Goal: Communication & Community: Ask a question

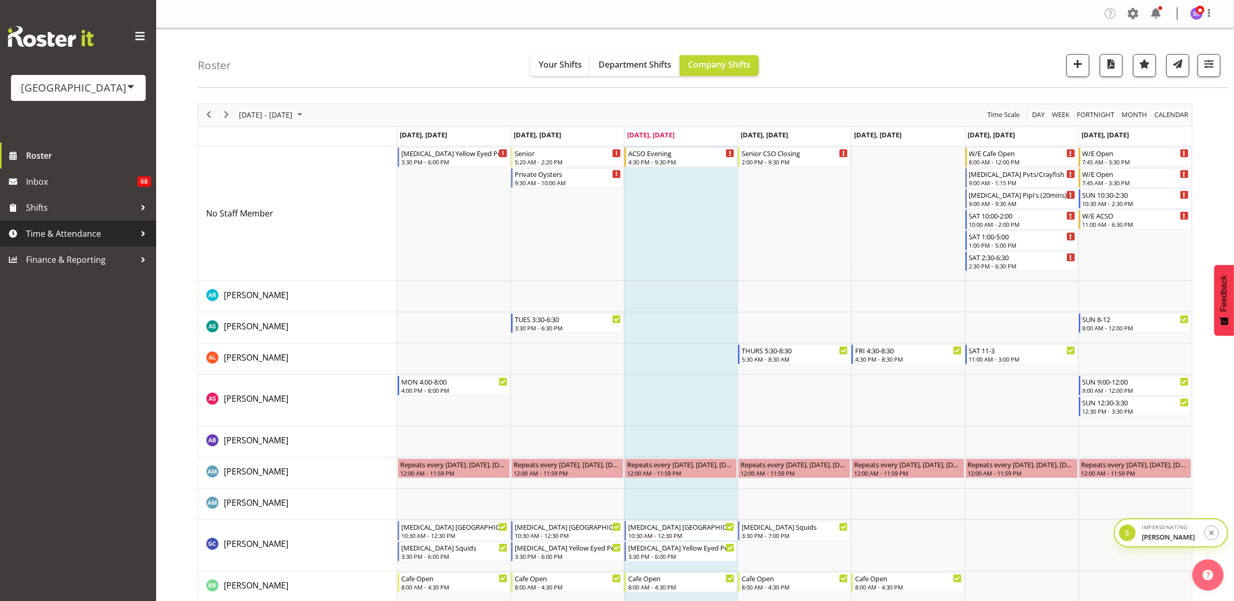
click at [94, 238] on span "Time & Attendance" at bounding box center [80, 234] width 109 height 16
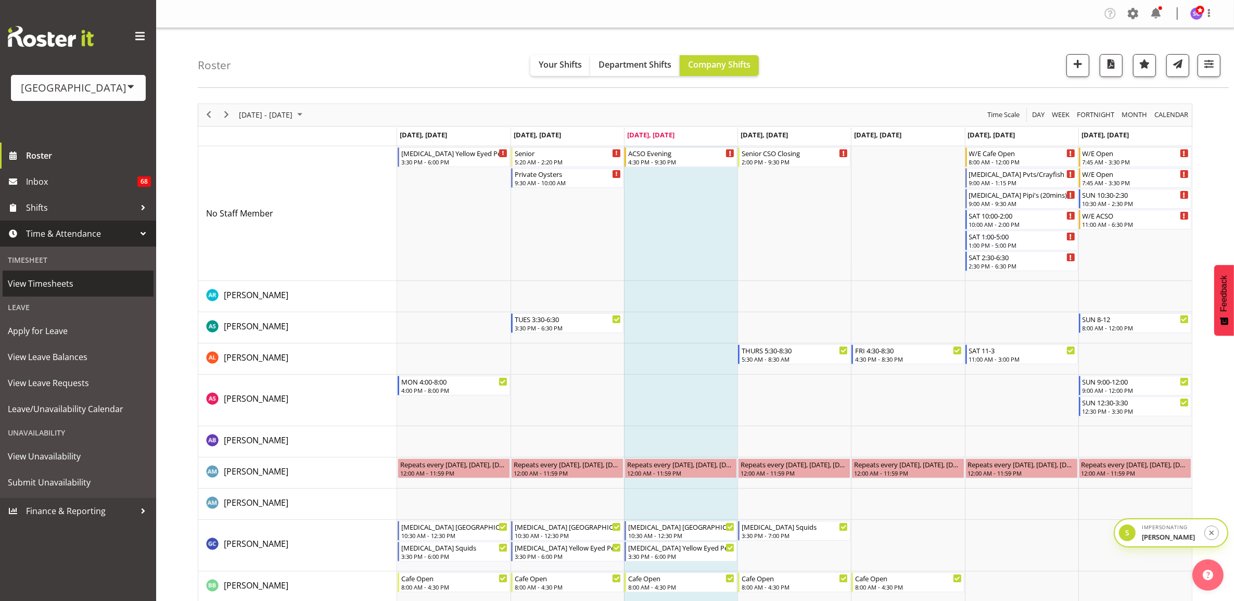
click at [85, 273] on link "View Timesheets" at bounding box center [78, 284] width 151 height 26
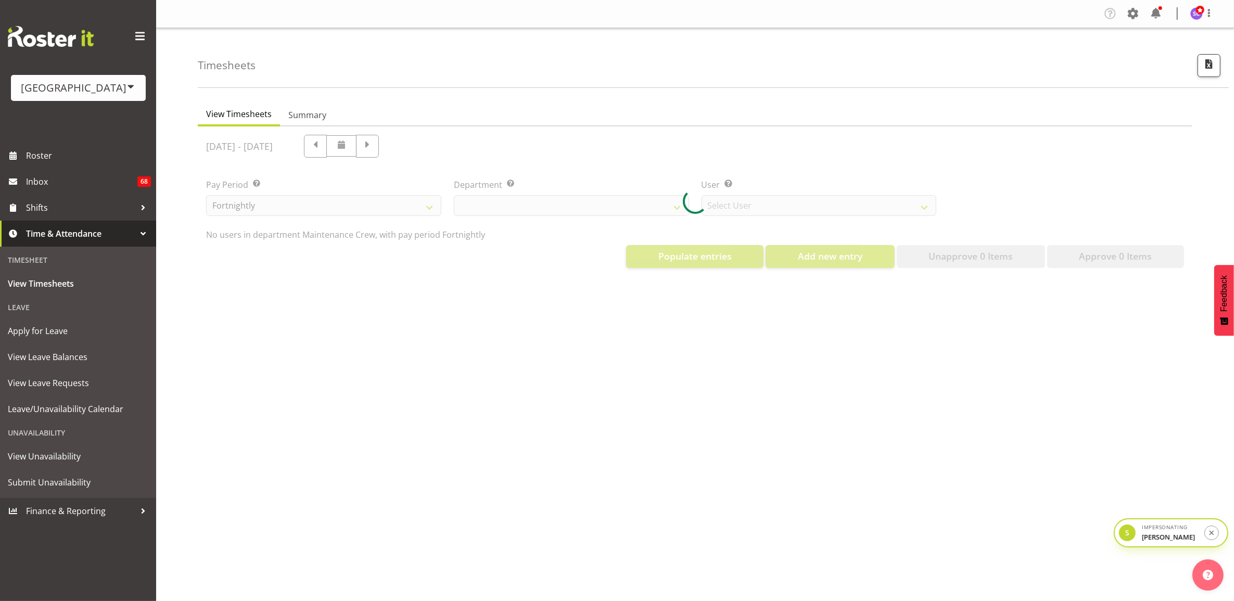
select select "919"
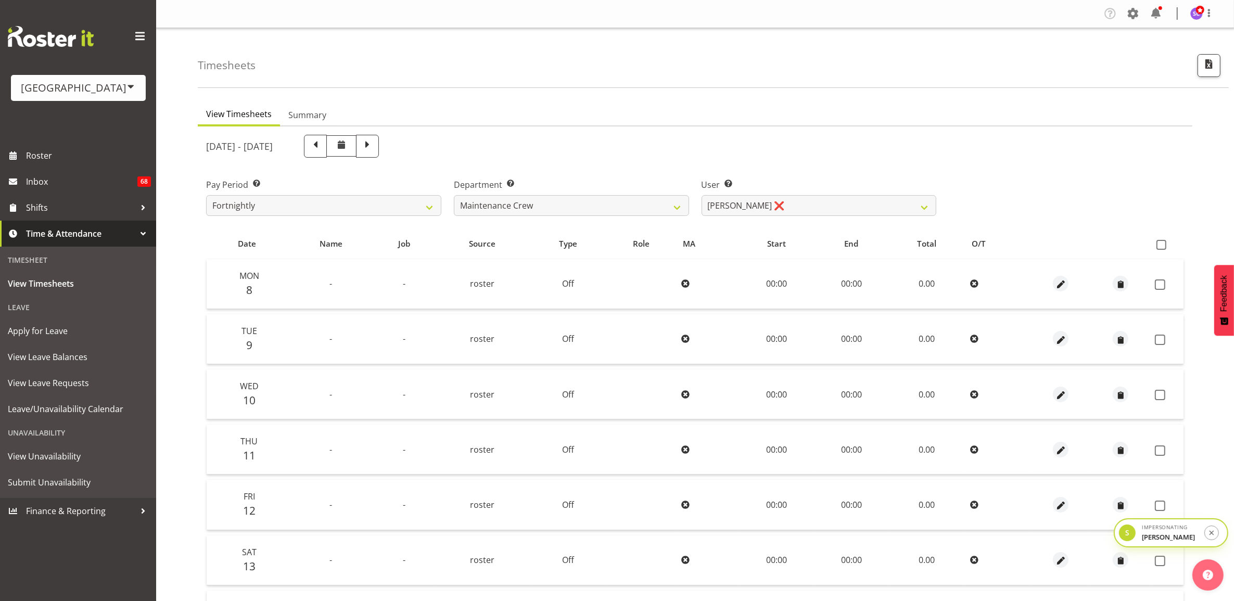
click at [1195, 68] on div "Timesheets" at bounding box center [713, 58] width 1031 height 60
click at [1202, 68] on span "button" at bounding box center [1209, 64] width 14 height 14
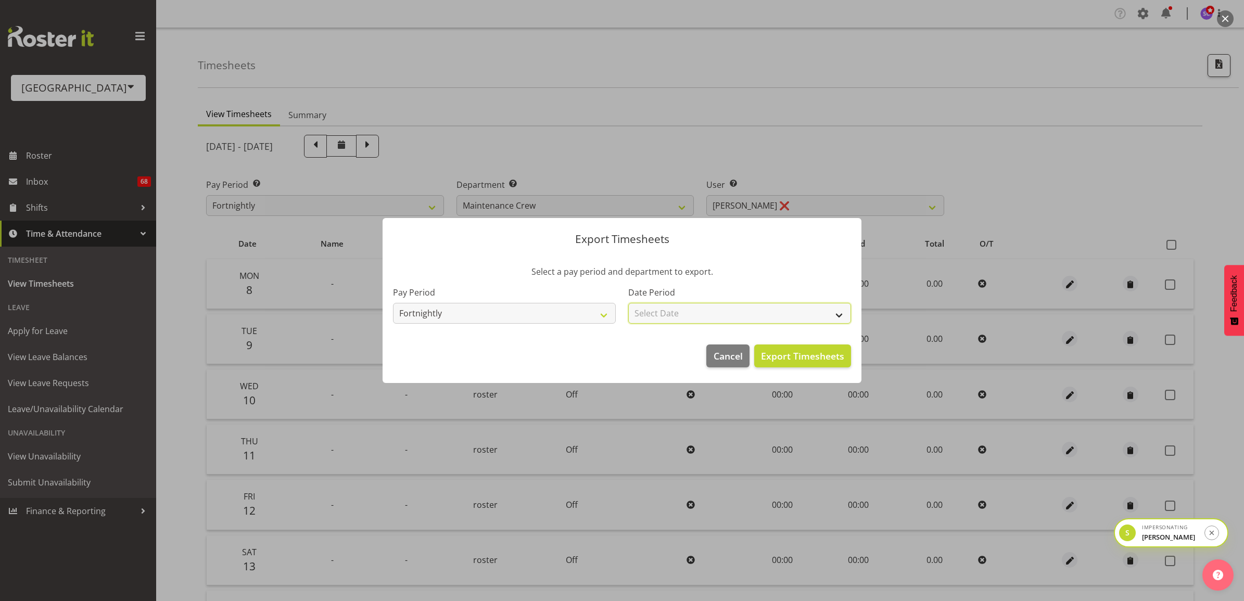
click at [674, 319] on select "Select Date Fortnight starting 08/09/2025 Fortnight starting 25/08/2025 Fortnig…" at bounding box center [739, 313] width 223 height 21
select select "2025-09-08"
click at [628, 303] on select "Select Date Fortnight starting 08/09/2025 Fortnight starting 25/08/2025 Fortnig…" at bounding box center [739, 313] width 223 height 21
click at [811, 352] on span "Export Timesheets" at bounding box center [802, 356] width 83 height 14
click at [446, 72] on div at bounding box center [622, 300] width 1244 height 601
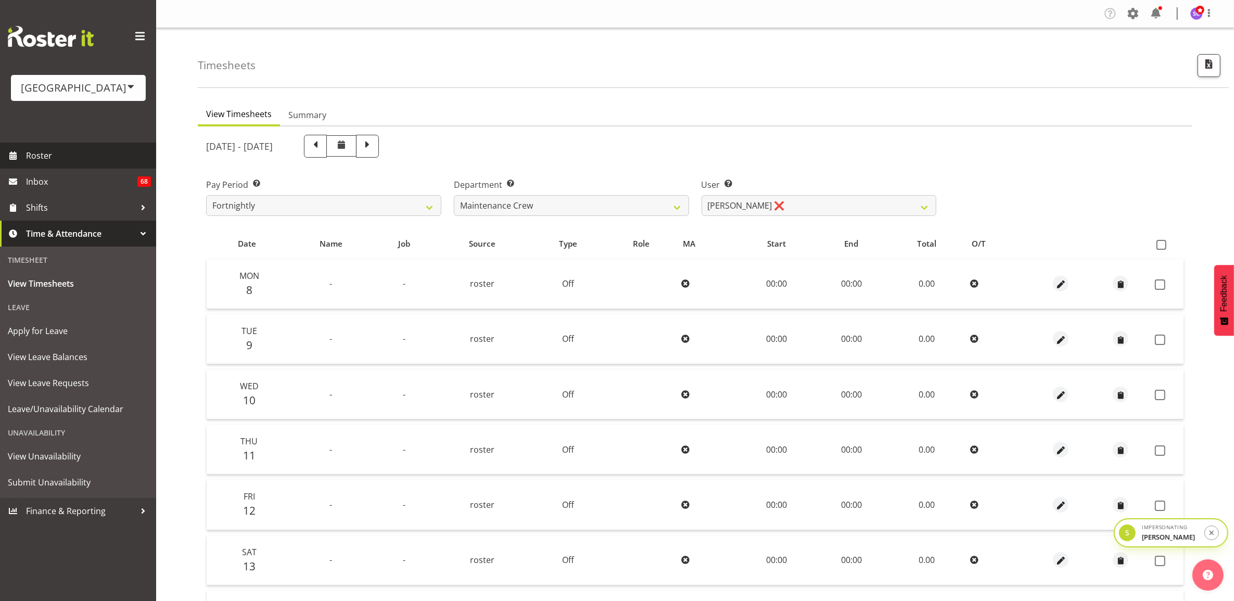
click at [71, 155] on span "Roster" at bounding box center [88, 156] width 125 height 16
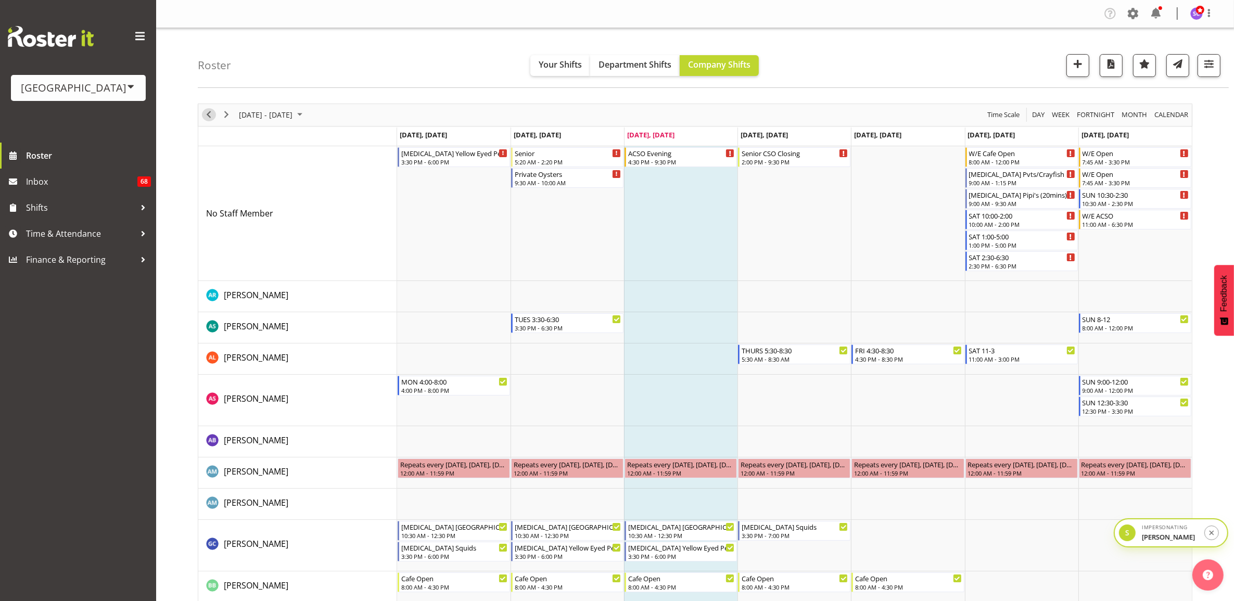
click at [209, 120] on span "Previous" at bounding box center [208, 114] width 12 height 13
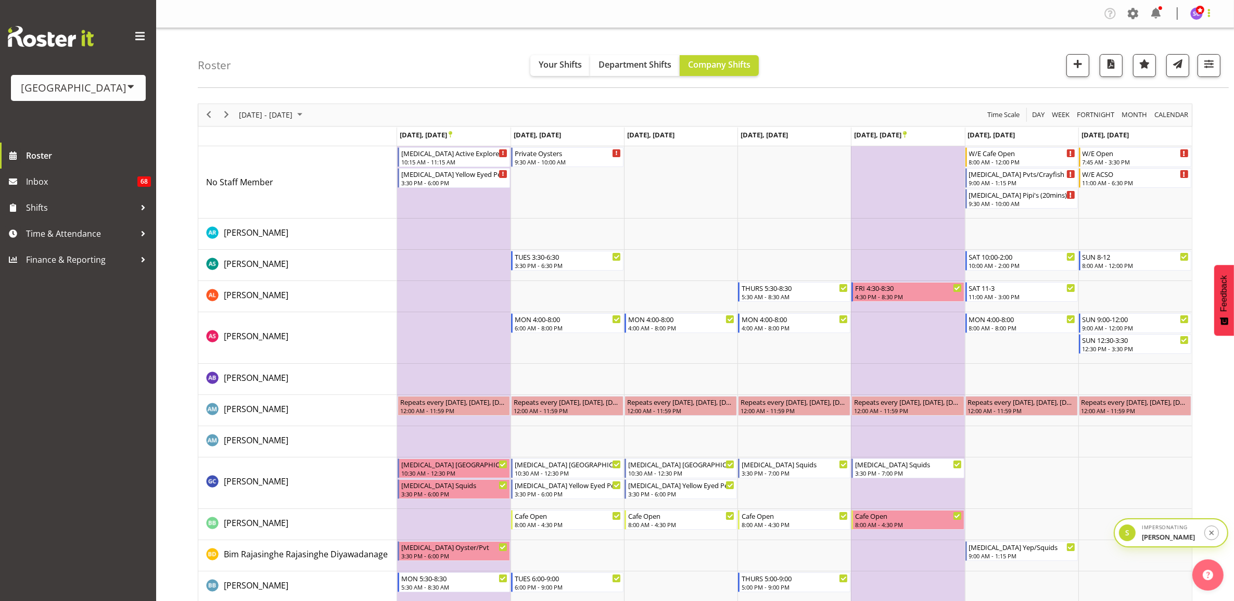
click at [1211, 19] on span at bounding box center [1209, 13] width 12 height 12
click at [885, 293] on div "4:30 PM - 8:30 PM" at bounding box center [908, 296] width 107 height 8
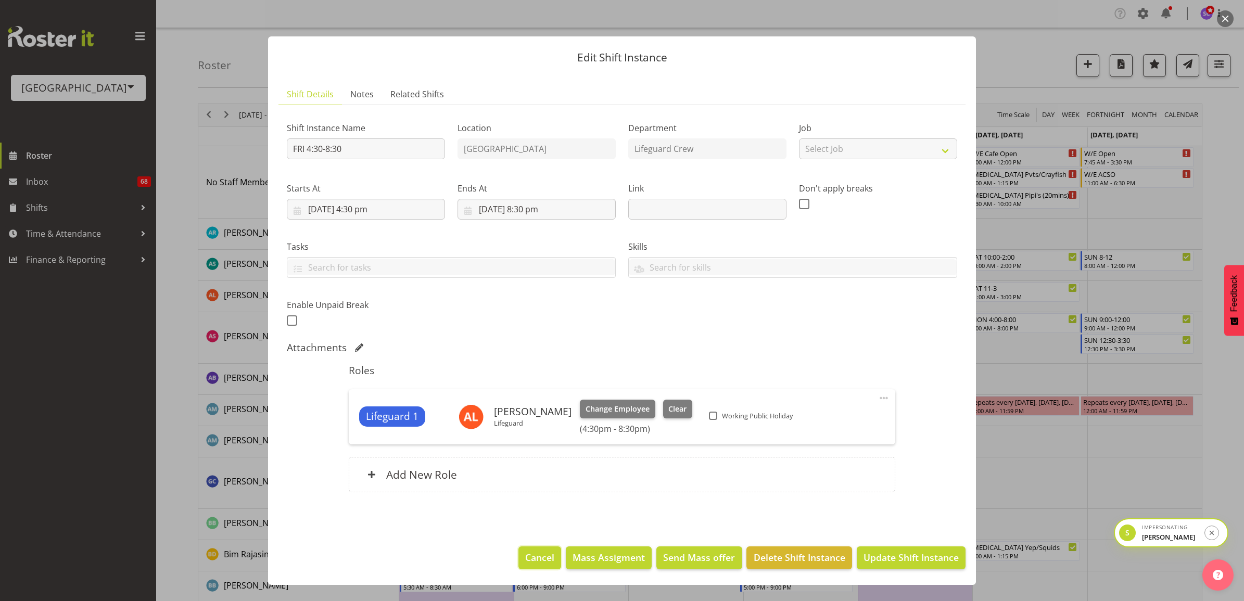
click at [547, 561] on span "Cancel" at bounding box center [539, 558] width 29 height 14
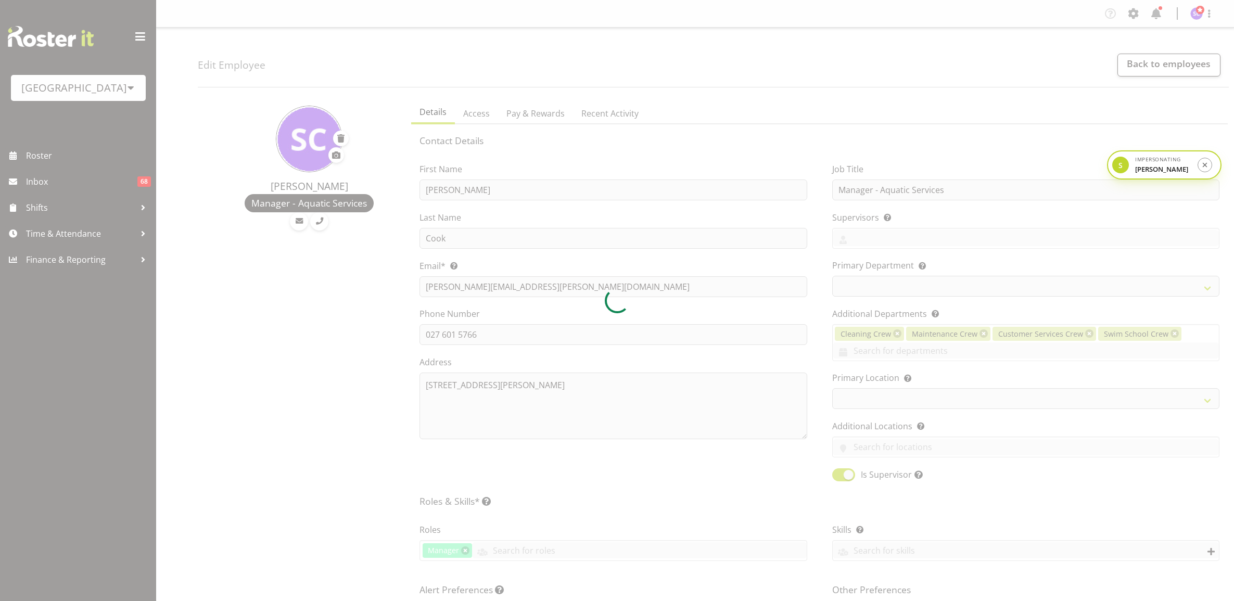
select select "TimelineWeek"
select select
select select "114"
select select
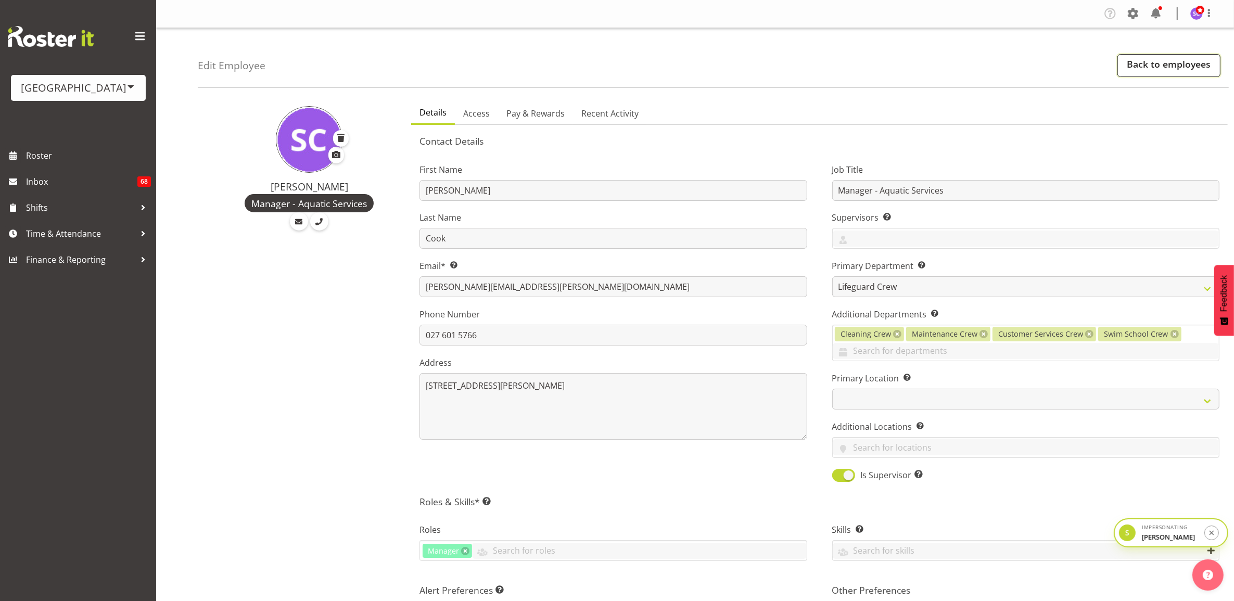
click at [1143, 59] on link "Back to employees" at bounding box center [1168, 65] width 103 height 23
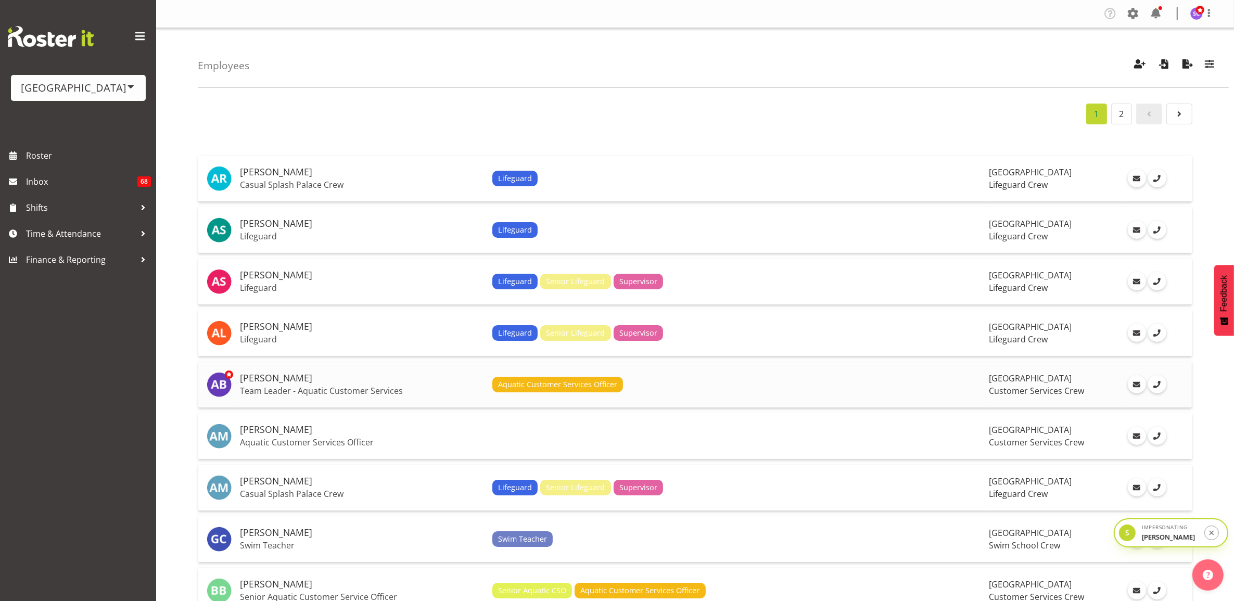
click at [397, 388] on p "Team Leader - Aquatic Customer Services" at bounding box center [362, 391] width 244 height 10
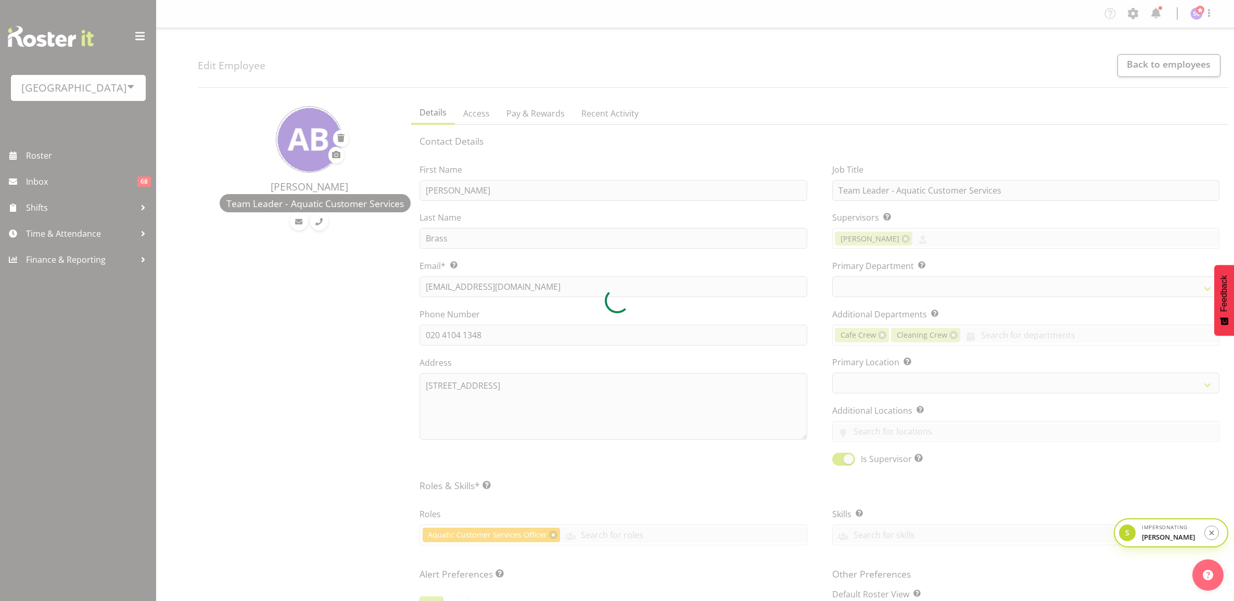
select select "TimelineWeek"
select select
select select "116"
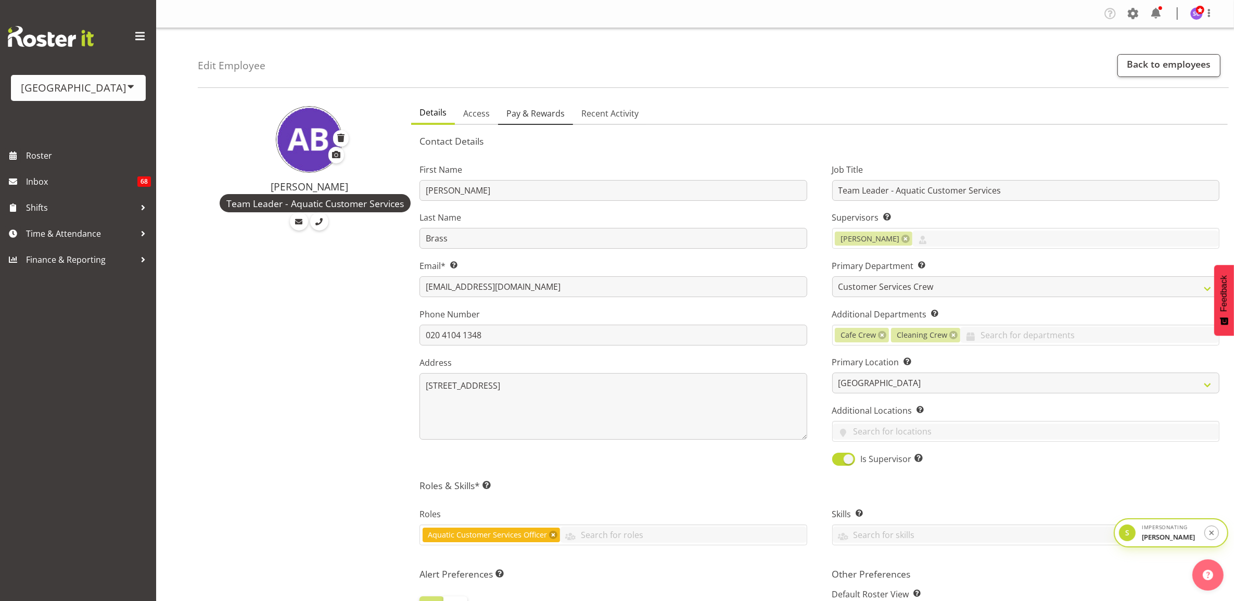
click at [530, 113] on span "Pay & Rewards" at bounding box center [535, 113] width 58 height 12
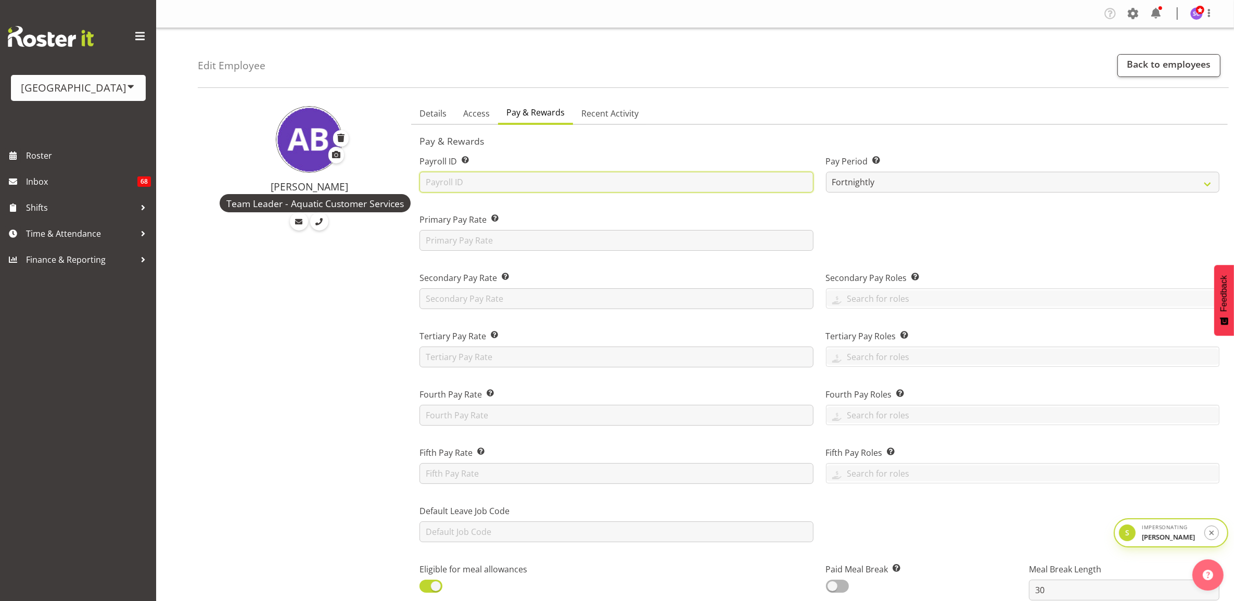
click at [490, 178] on input "text" at bounding box center [615, 182] width 393 height 21
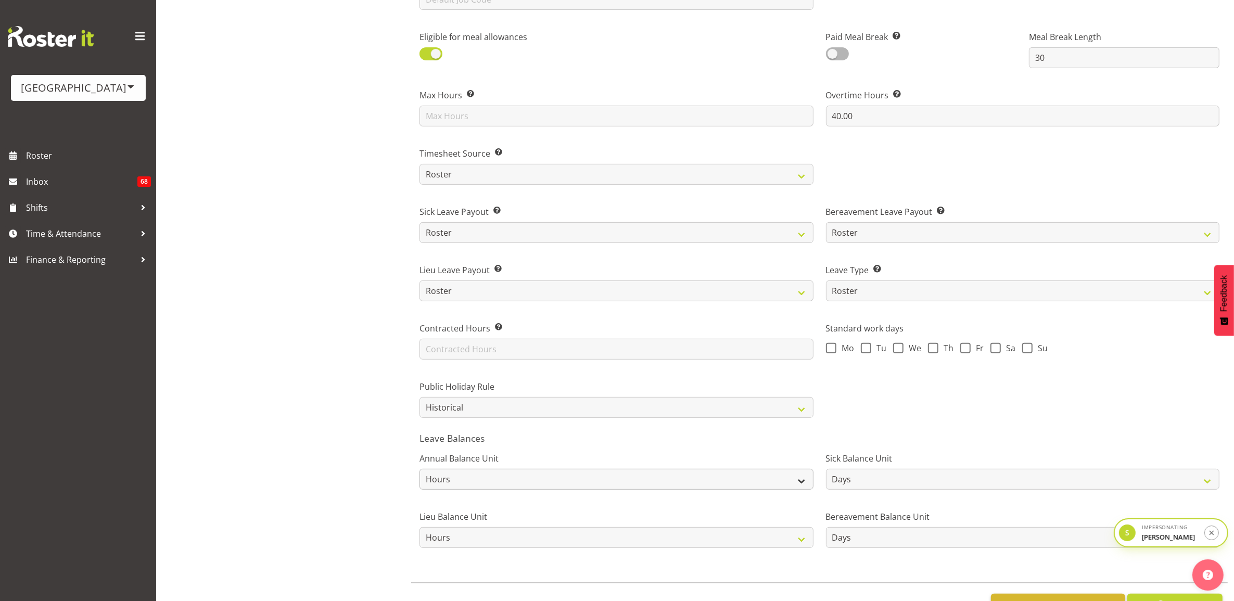
scroll to position [573, 0]
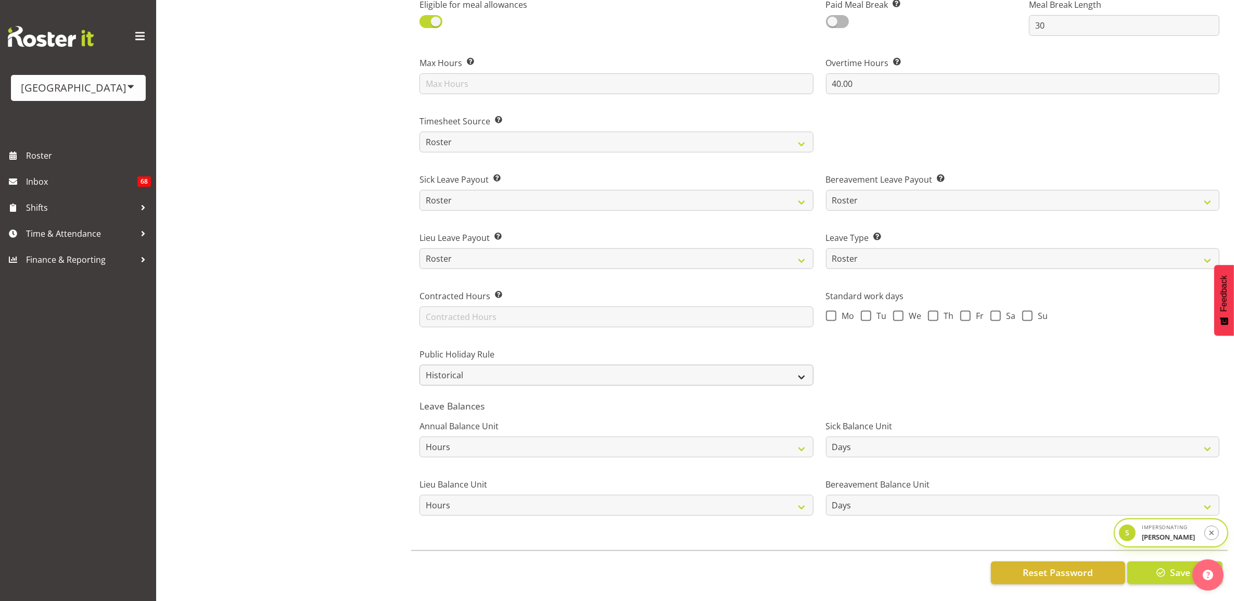
type input "Amber"
click at [483, 365] on select "Roster Always Pay Never Pay Historical Roster-Fixed" at bounding box center [615, 375] width 393 height 21
select select "always_pay"
click at [419, 365] on select "Roster Always Pay Never Pay Historical Roster-Fixed" at bounding box center [615, 375] width 393 height 21
click at [1150, 565] on button "Save" at bounding box center [1174, 573] width 95 height 23
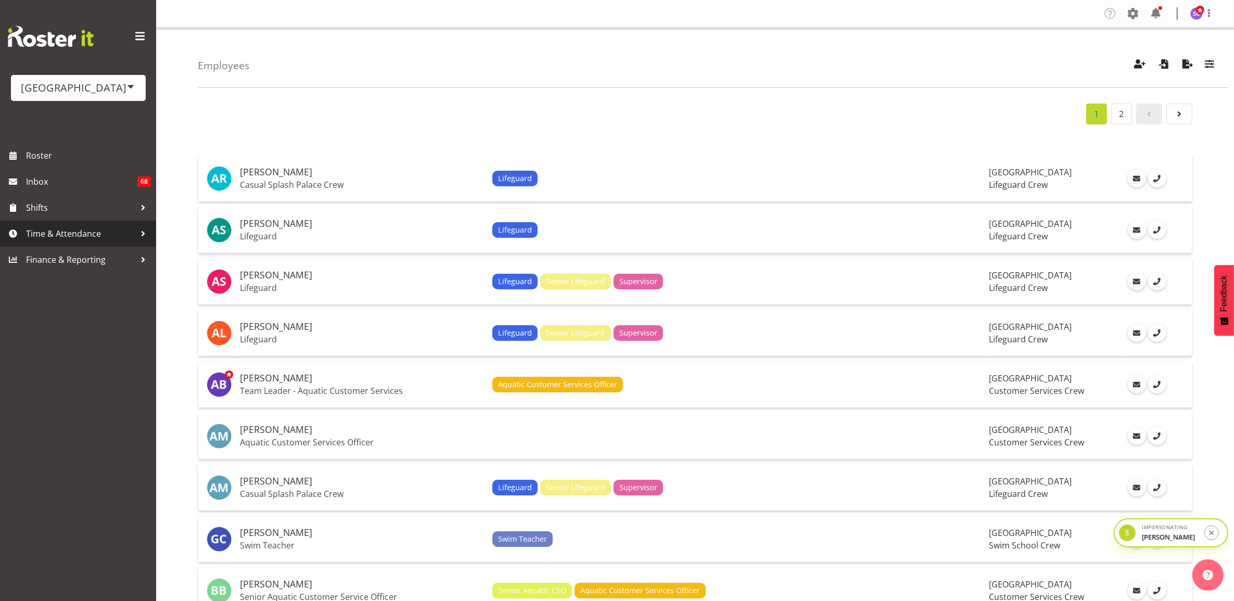
drag, startPoint x: 86, startPoint y: 230, endPoint x: 84, endPoint y: 236, distance: 6.3
click at [86, 230] on span "Time & Attendance" at bounding box center [80, 234] width 109 height 16
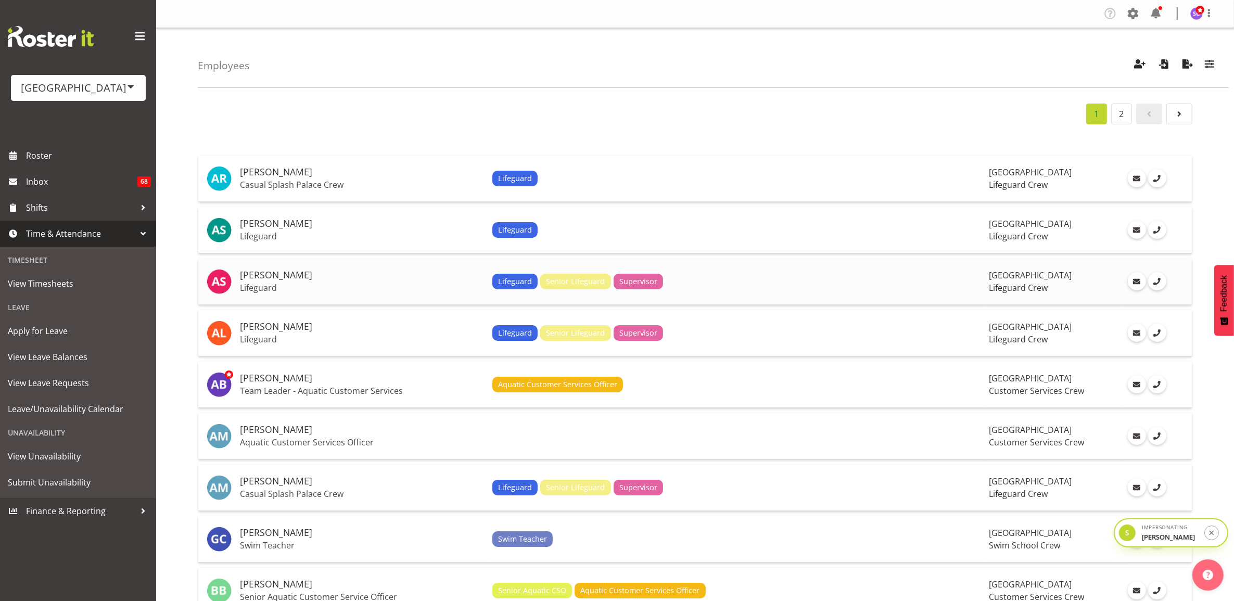
click at [412, 279] on h5 "[PERSON_NAME]" at bounding box center [362, 275] width 244 height 10
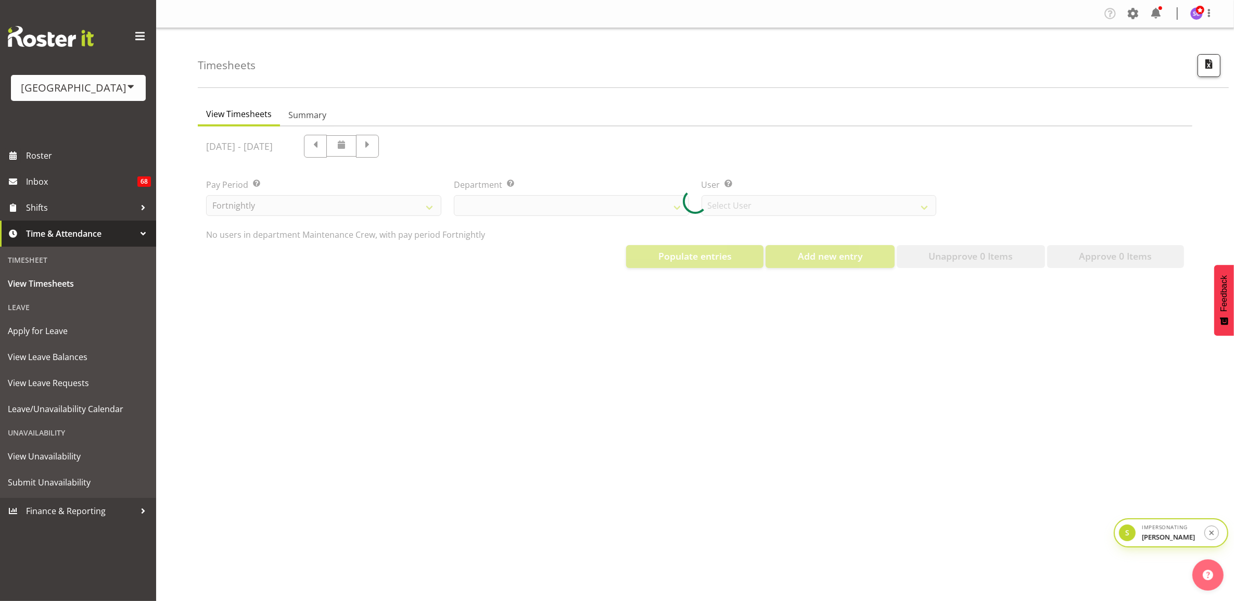
select select "919"
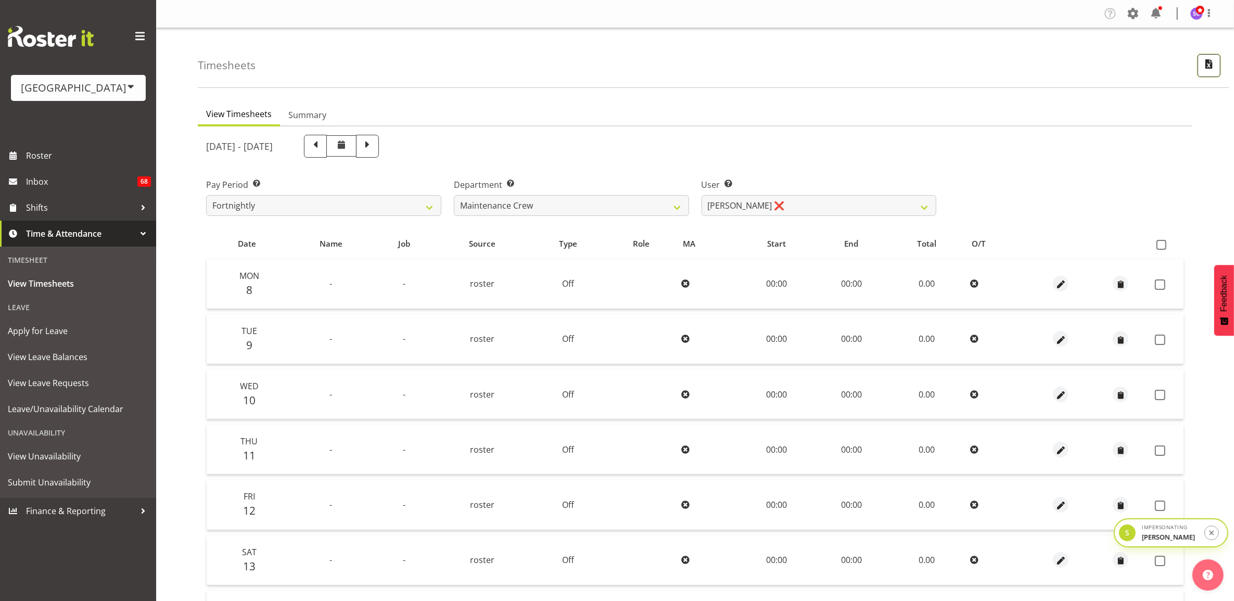
click at [1211, 67] on span "button" at bounding box center [1209, 64] width 14 height 14
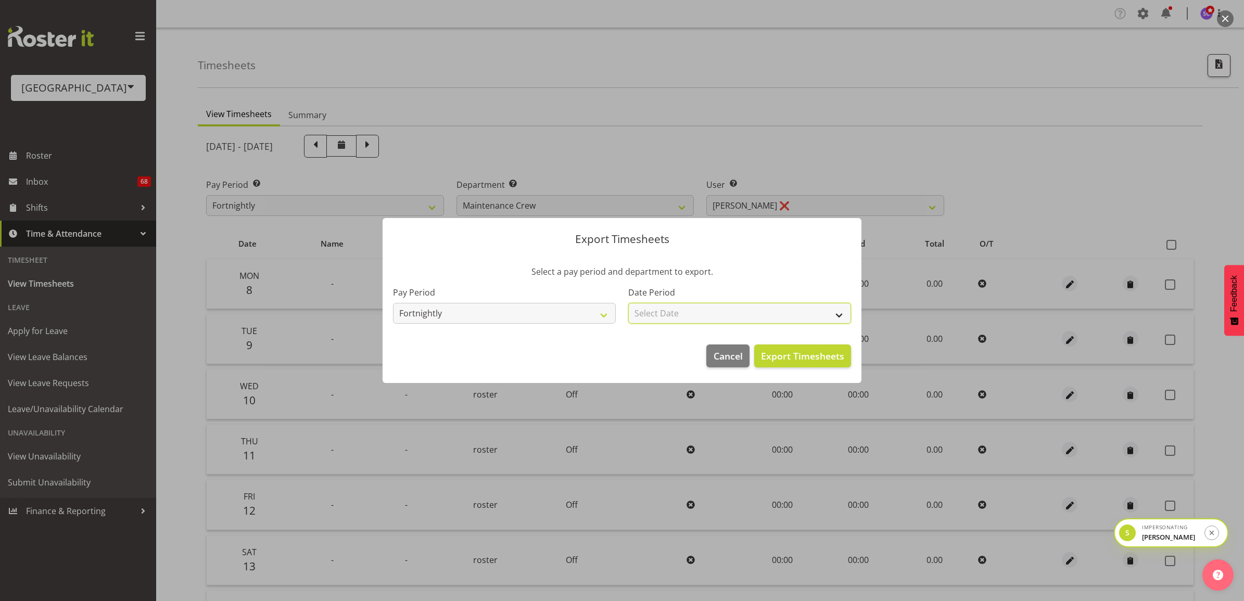
click at [690, 316] on select "Select Date Fortnight starting 08/09/2025 Fortnight starting 25/08/2025 Fortnig…" at bounding box center [739, 313] width 223 height 21
select select "2025-09-08"
click at [628, 303] on select "Select Date Fortnight starting 08/09/2025 Fortnight starting 25/08/2025 Fortnig…" at bounding box center [739, 313] width 223 height 21
click at [782, 350] on span "Export Timesheets" at bounding box center [802, 356] width 83 height 14
click at [818, 358] on span "Export Timesheets" at bounding box center [802, 356] width 83 height 14
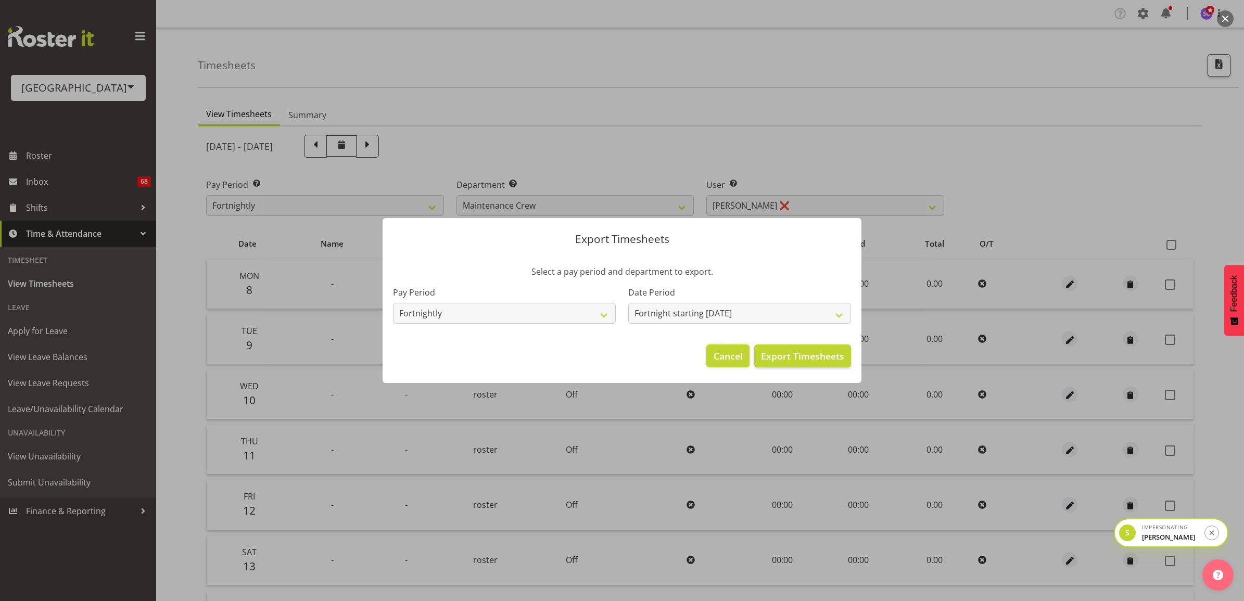
click at [749, 350] on button "Cancel" at bounding box center [727, 356] width 43 height 23
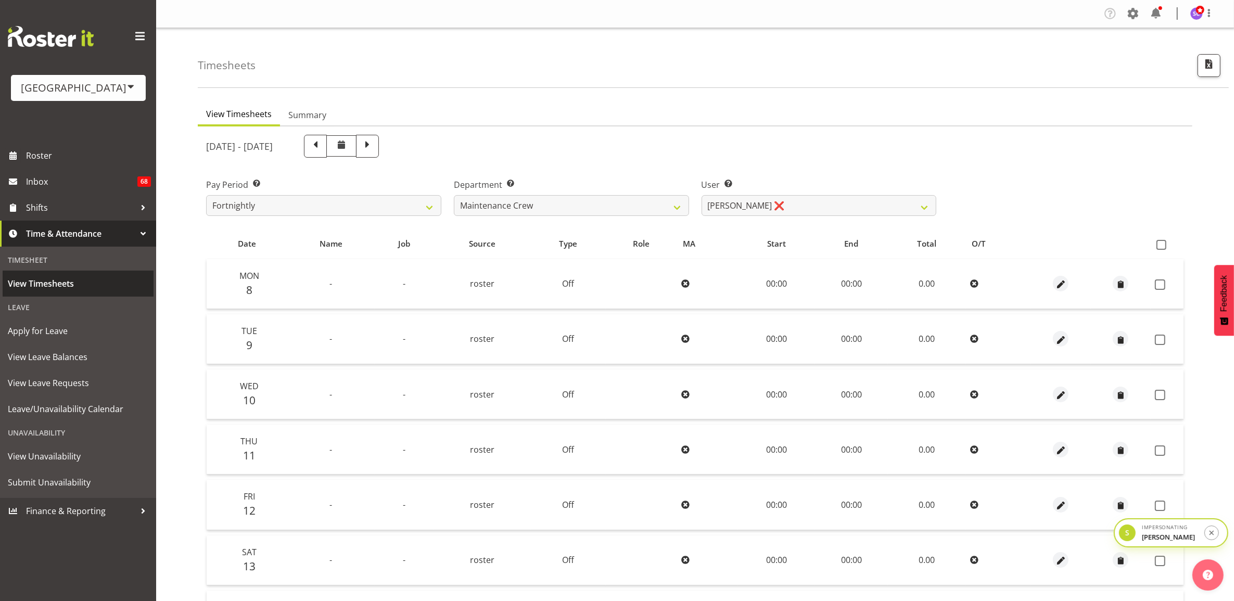
click at [76, 285] on span "View Timesheets" at bounding box center [78, 284] width 141 height 16
click at [633, 201] on select "Cleaning Crew Customer Services Crew Lifeguard Crew Maintenance Crew Swim Schoo…" at bounding box center [571, 205] width 235 height 21
select select "114"
click at [454, 195] on select "Cleaning Crew Customer Services Crew Lifeguard Crew Maintenance Crew Swim Schoo…" at bounding box center [571, 205] width 235 height 21
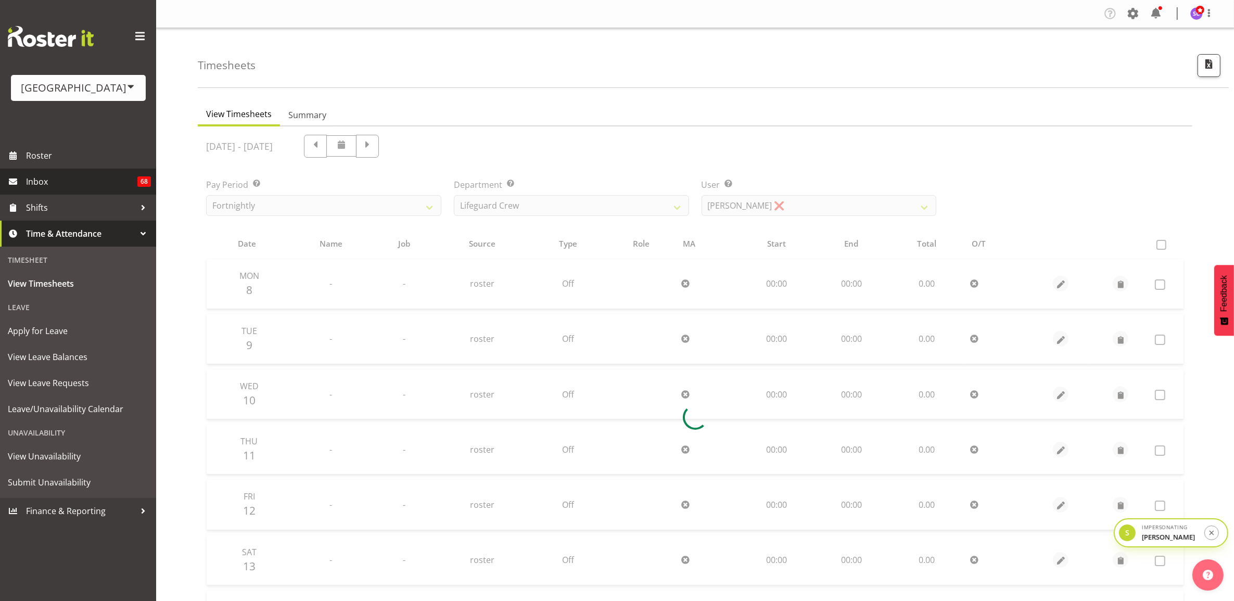
click at [81, 181] on span "Inbox" at bounding box center [81, 182] width 111 height 16
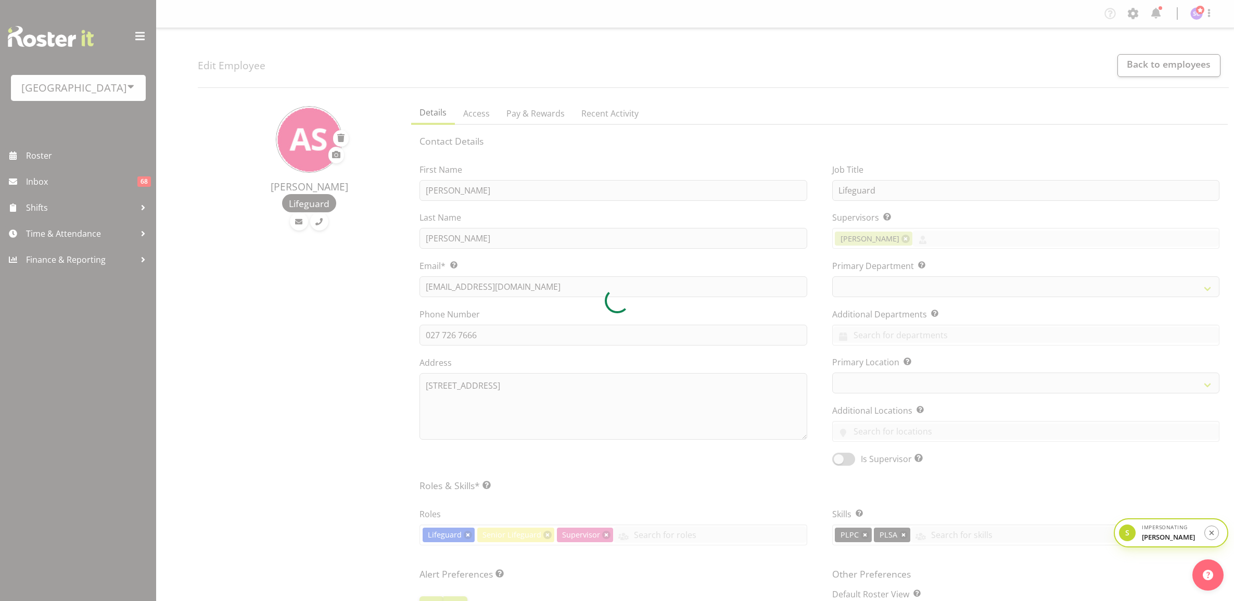
select select "TimelineWeek"
select select
select select "114"
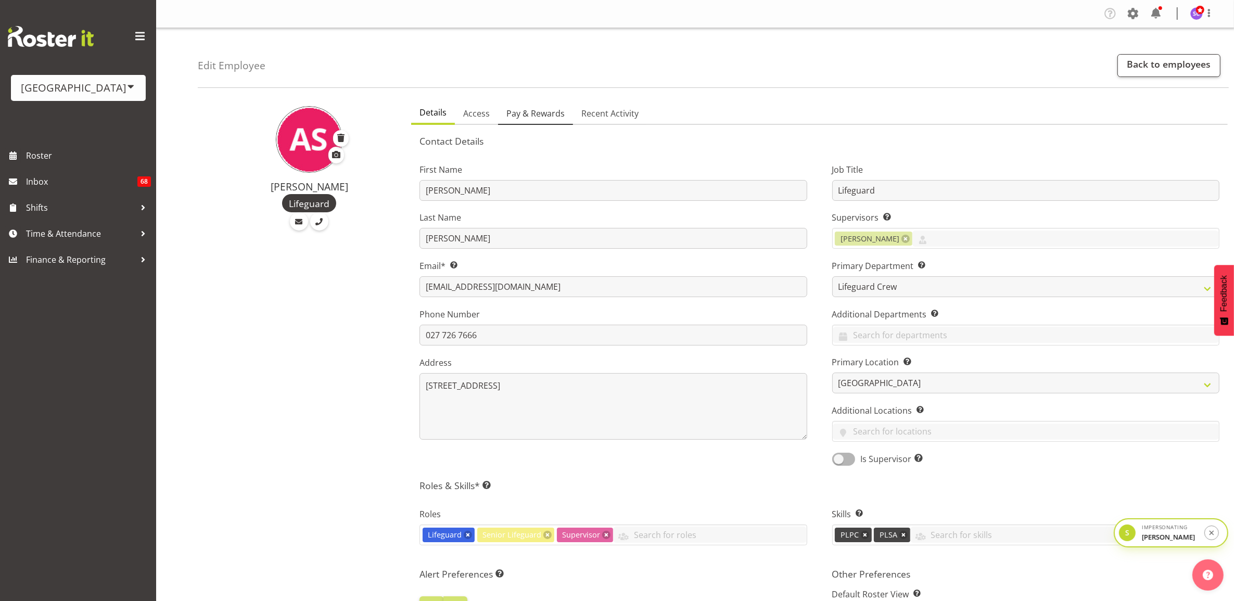
click at [522, 112] on span "Pay & Rewards" at bounding box center [535, 113] width 58 height 12
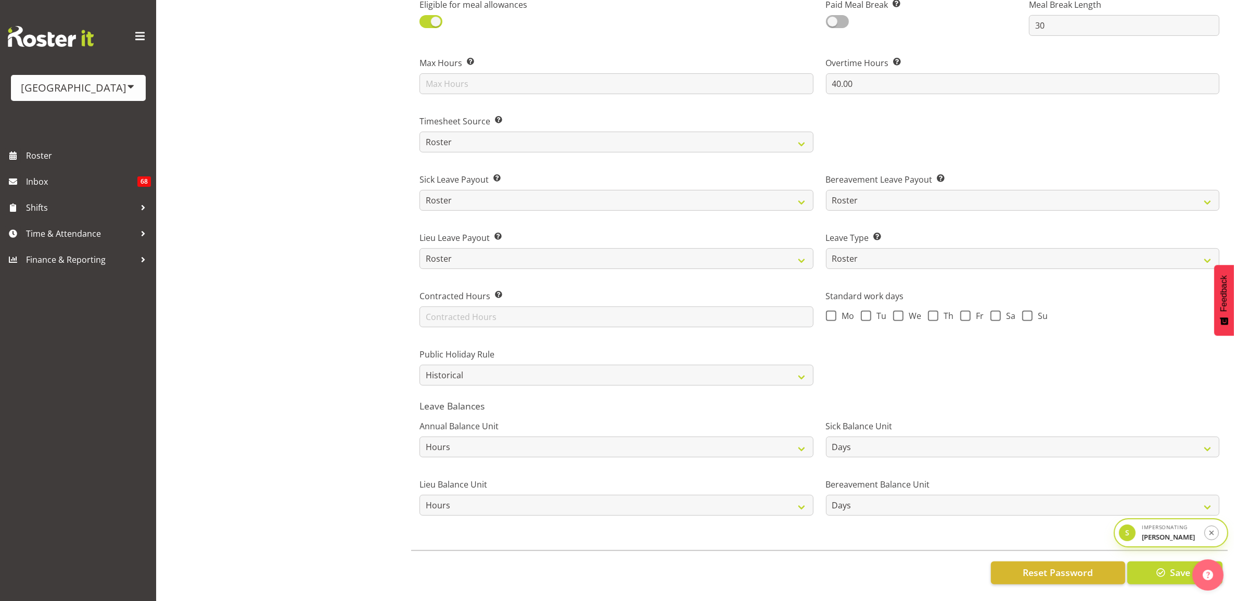
scroll to position [573, 0]
click at [481, 366] on select "Roster Always Pay Never Pay Historical Roster-Fixed" at bounding box center [615, 375] width 393 height 21
select select "always_pay"
click at [419, 365] on select "Roster Always Pay Never Pay Historical Roster-Fixed" at bounding box center [615, 375] width 393 height 21
click at [1163, 566] on span "button" at bounding box center [1161, 573] width 14 height 14
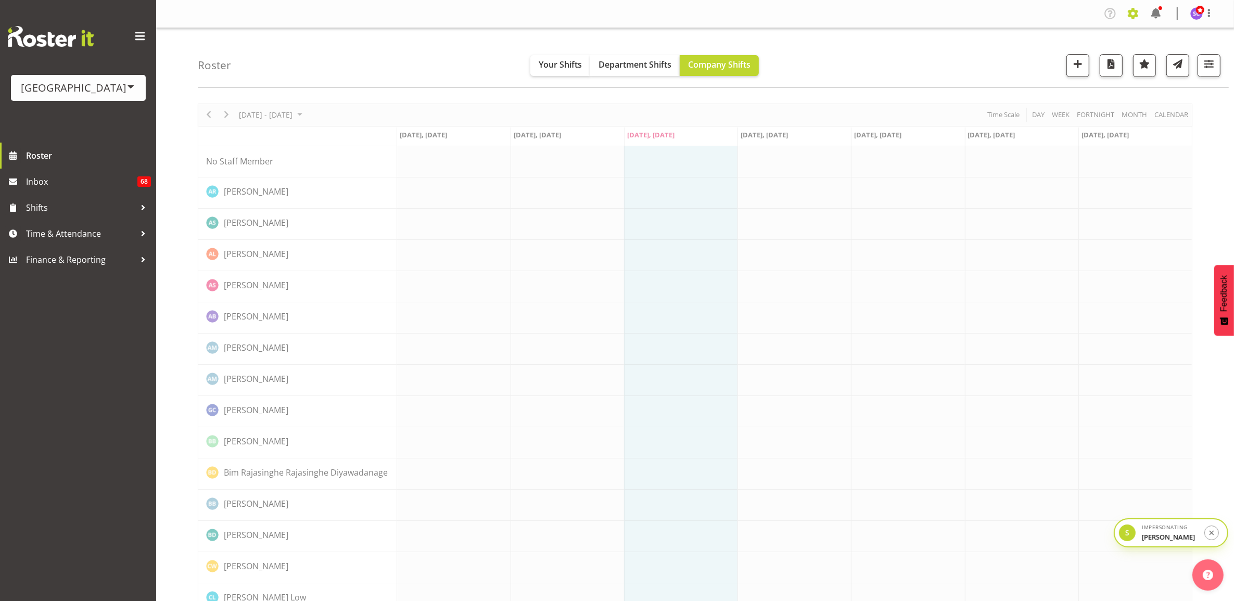
click at [1133, 14] on span at bounding box center [1133, 13] width 17 height 17
click at [940, 60] on div "Roster Your Shifts Department Shifts Company Shifts All Locations Clear Splash …" at bounding box center [713, 58] width 1031 height 60
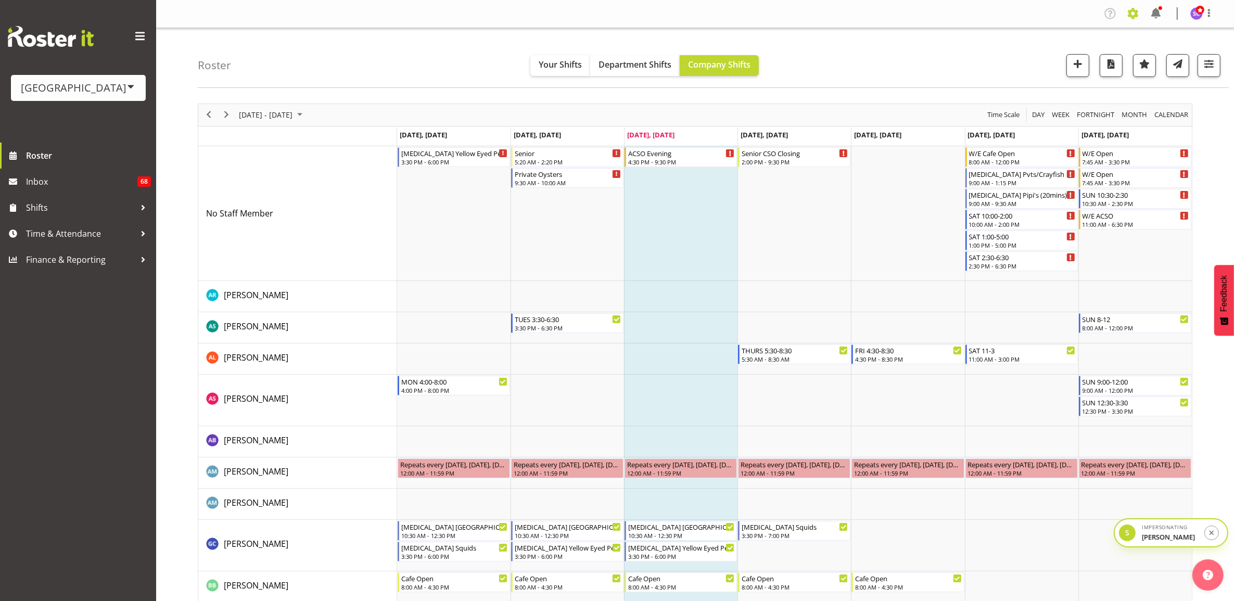
click at [1133, 13] on span at bounding box center [1133, 13] width 17 height 17
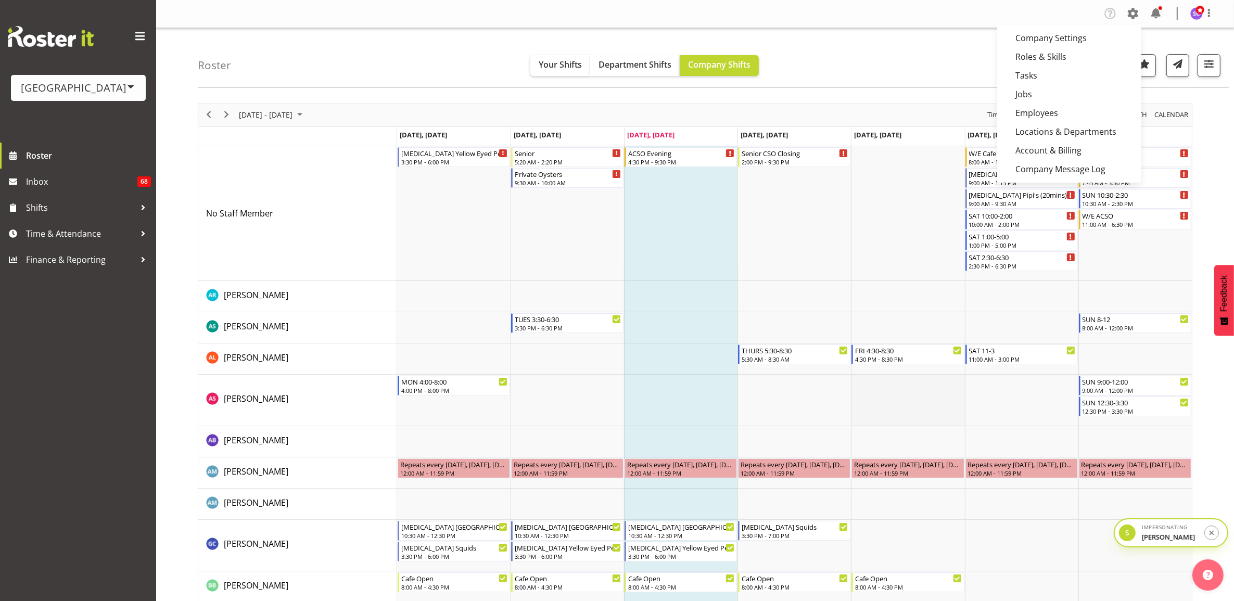
click at [898, 399] on td "Timeline Week of September 17, 2025" at bounding box center [907, 401] width 113 height 52
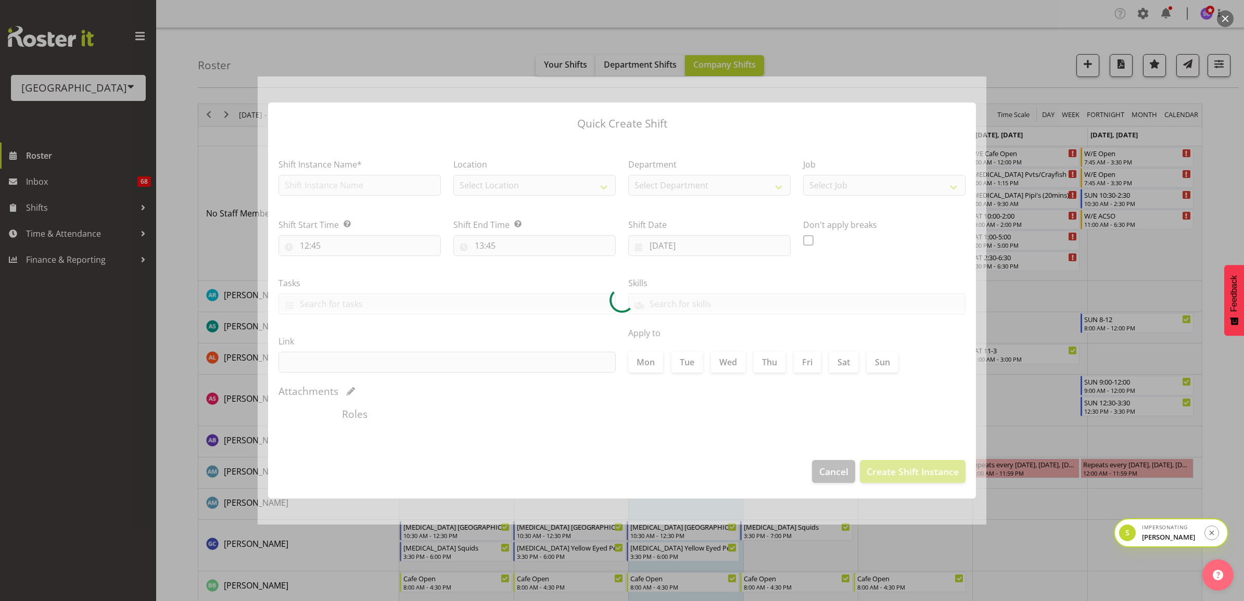
type input "19/09/2025"
checkbox input "true"
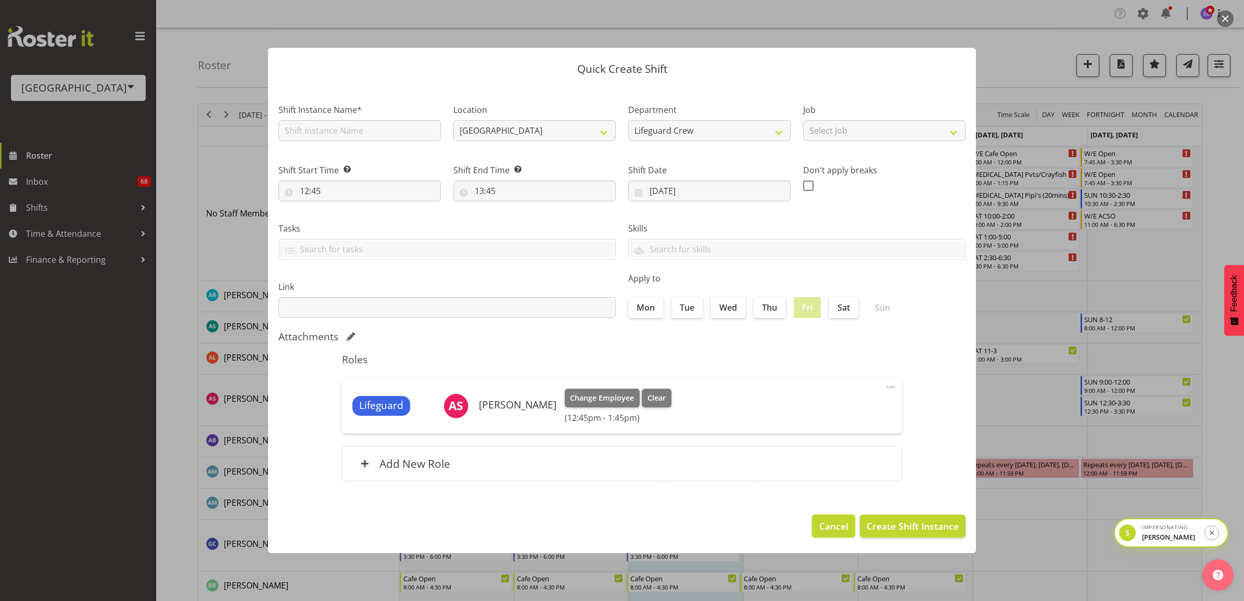
click at [831, 517] on button "Cancel" at bounding box center [833, 526] width 43 height 23
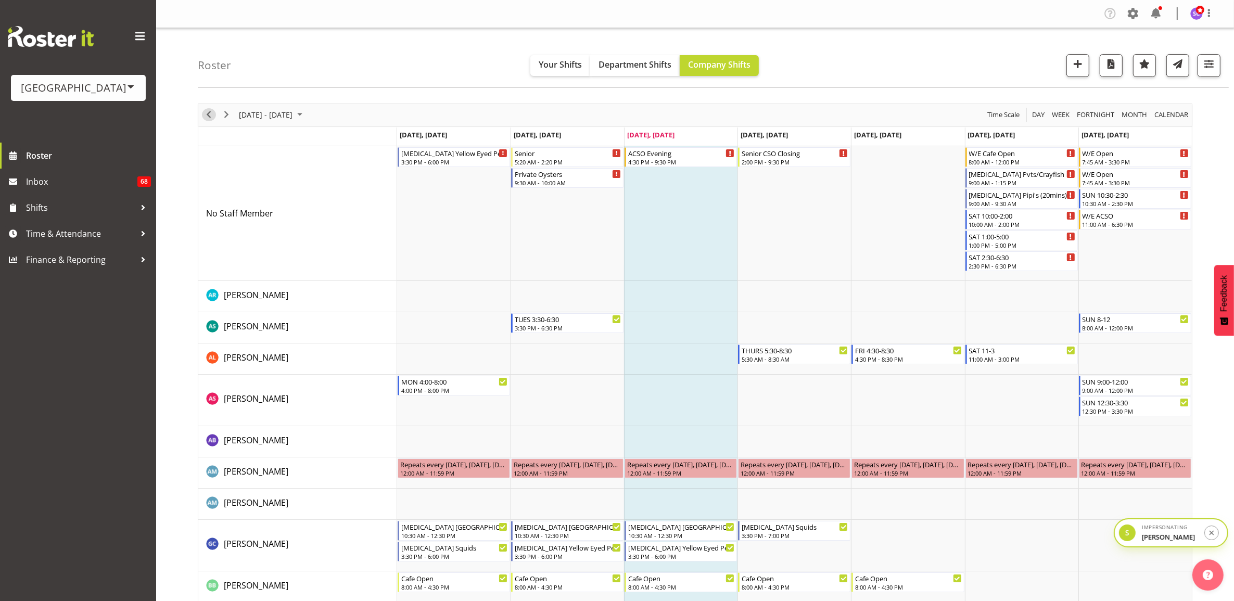
click at [208, 119] on span "Previous" at bounding box center [208, 114] width 12 height 13
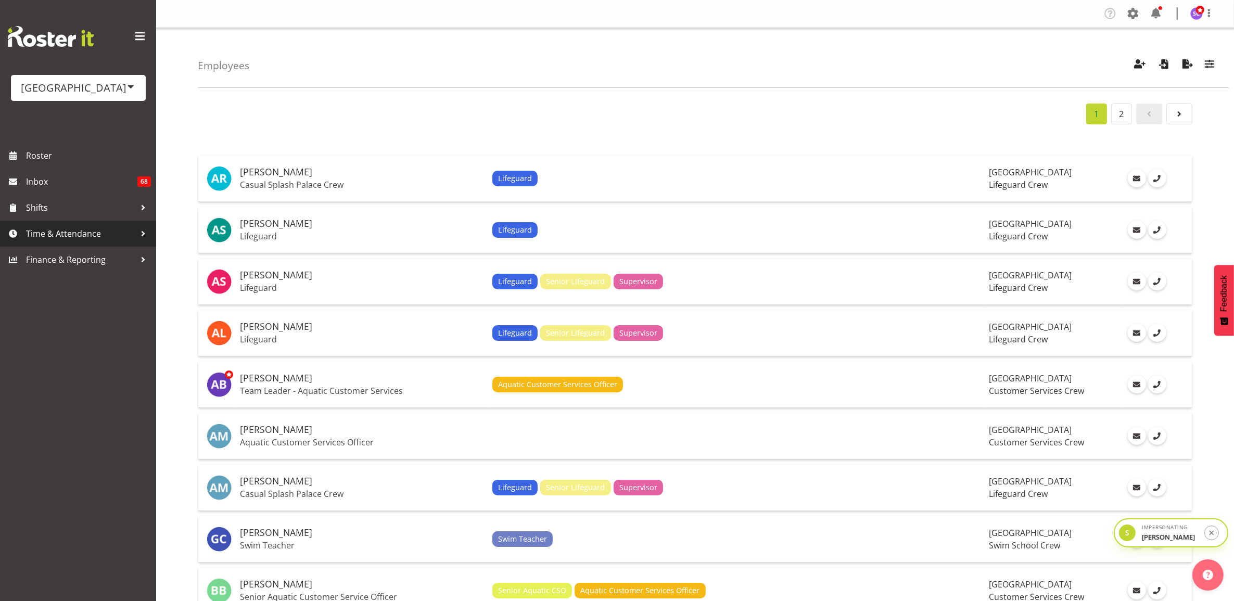
click at [73, 233] on span "Time & Attendance" at bounding box center [80, 234] width 109 height 16
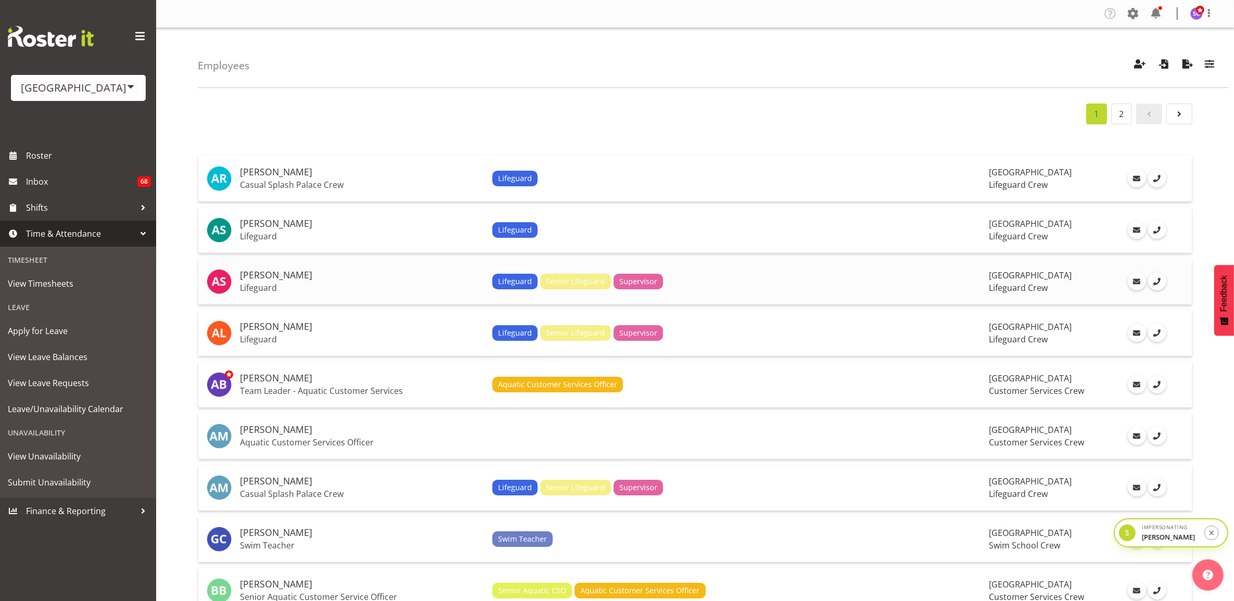
click at [378, 284] on p "Lifeguard" at bounding box center [362, 288] width 244 height 10
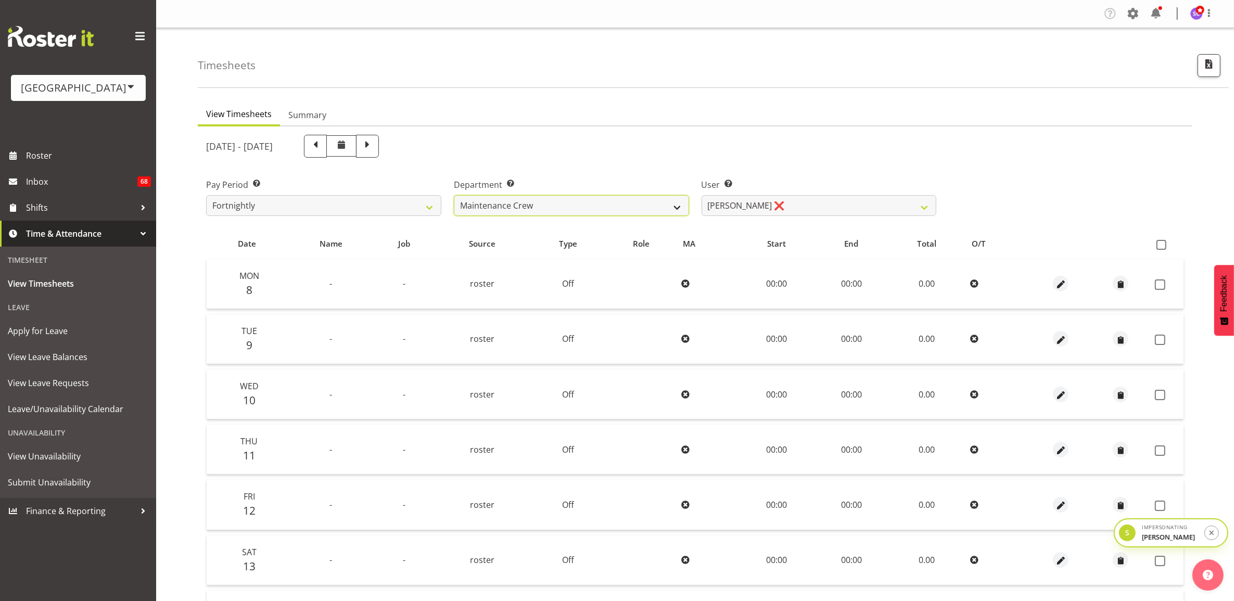
click at [601, 210] on select "Cleaning Crew Customer Services Crew Lifeguard Crew Maintenance Crew Swim Schoo…" at bounding box center [571, 205] width 235 height 21
select select "114"
click at [454, 195] on select "Cleaning Crew Customer Services Crew Lifeguard Crew Maintenance Crew Swim Schoo…" at bounding box center [571, 205] width 235 height 21
click at [756, 206] on select "Addison Robertson ❌ Ajay Smith ❌ Alex Laverty ❌ Alex Sansom ❌ Angus McLeay ❌ Br…" at bounding box center [818, 205] width 235 height 21
select select "10370"
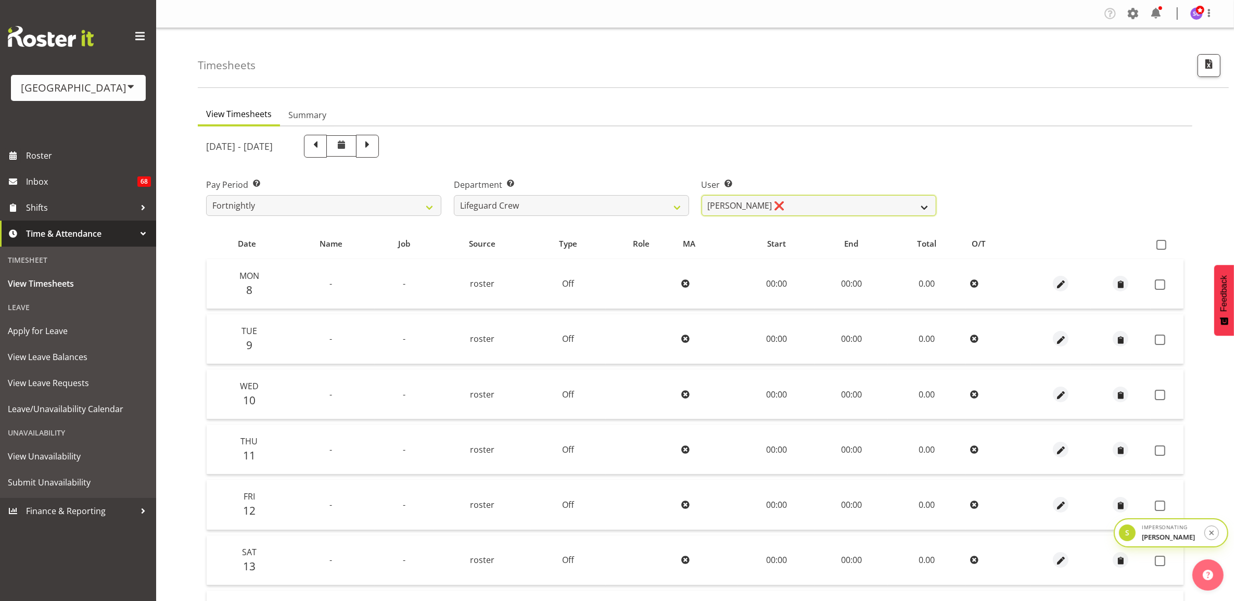
click at [701, 195] on select "Addison Robertson ❌ Ajay Smith ❌ Alex Laverty ❌ Alex Sansom ❌ Angus McLeay ❌ Br…" at bounding box center [818, 205] width 235 height 21
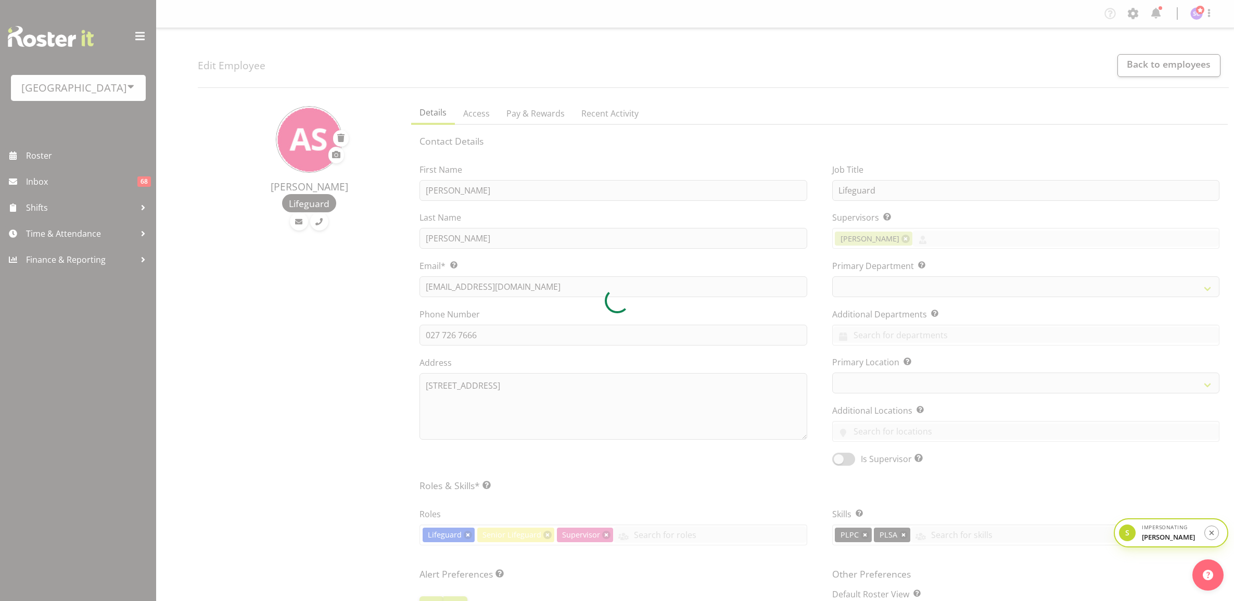
select select "TimelineWeek"
select select "roster"
select select "always_pay"
select select "day"
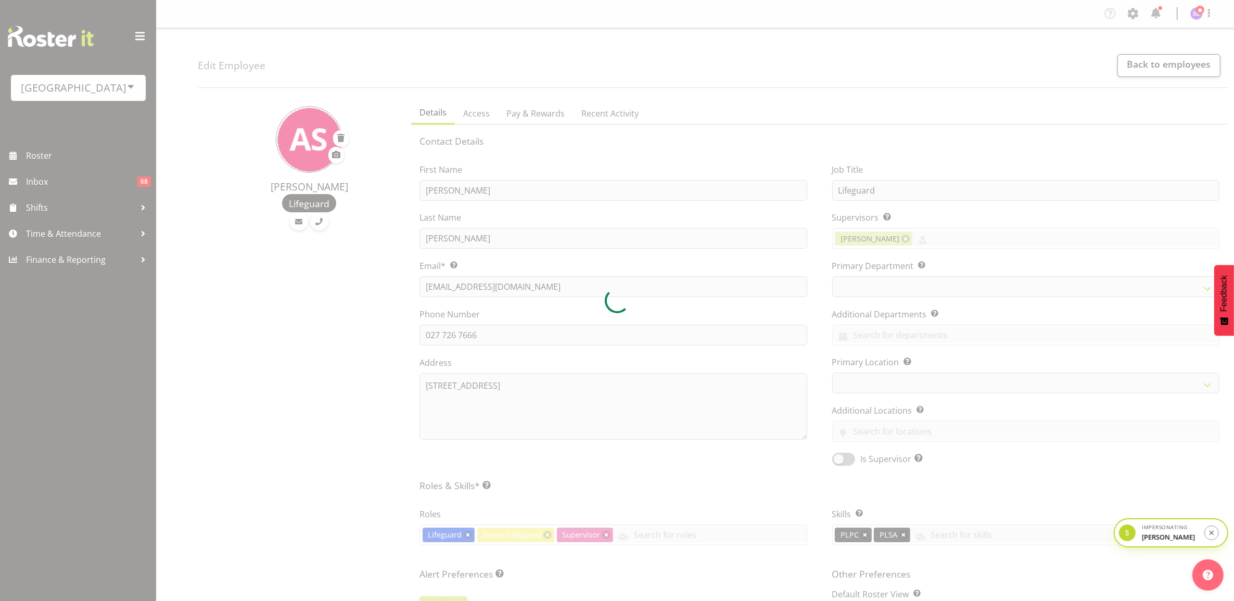
select select
select select "114"
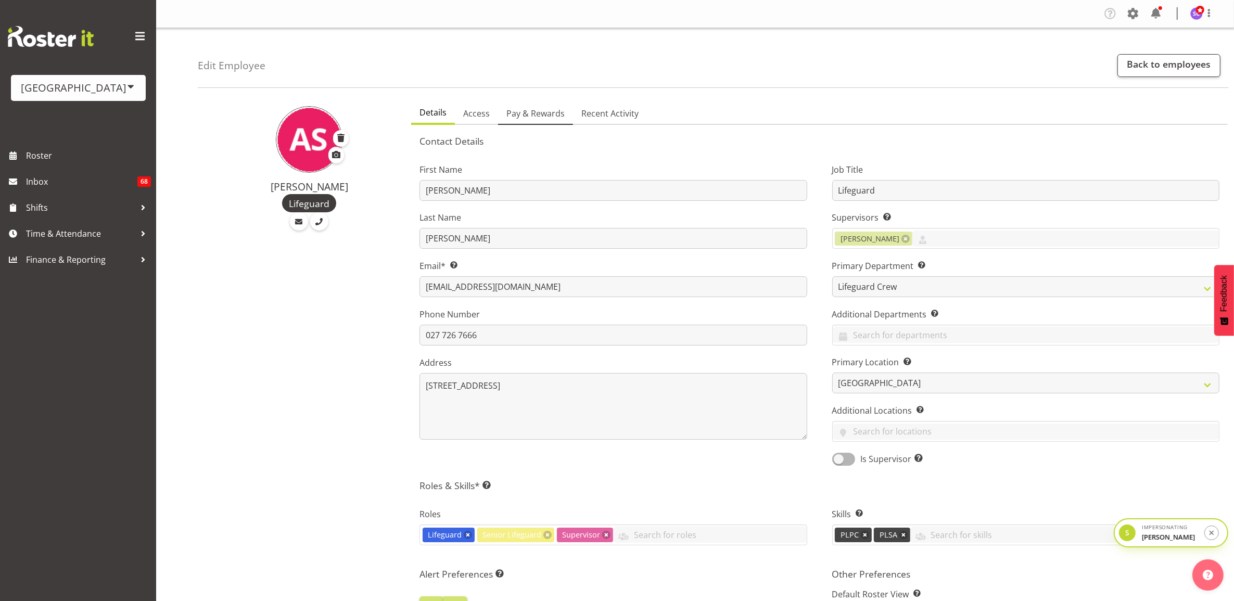
click at [531, 118] on span "Pay & Rewards" at bounding box center [535, 113] width 58 height 12
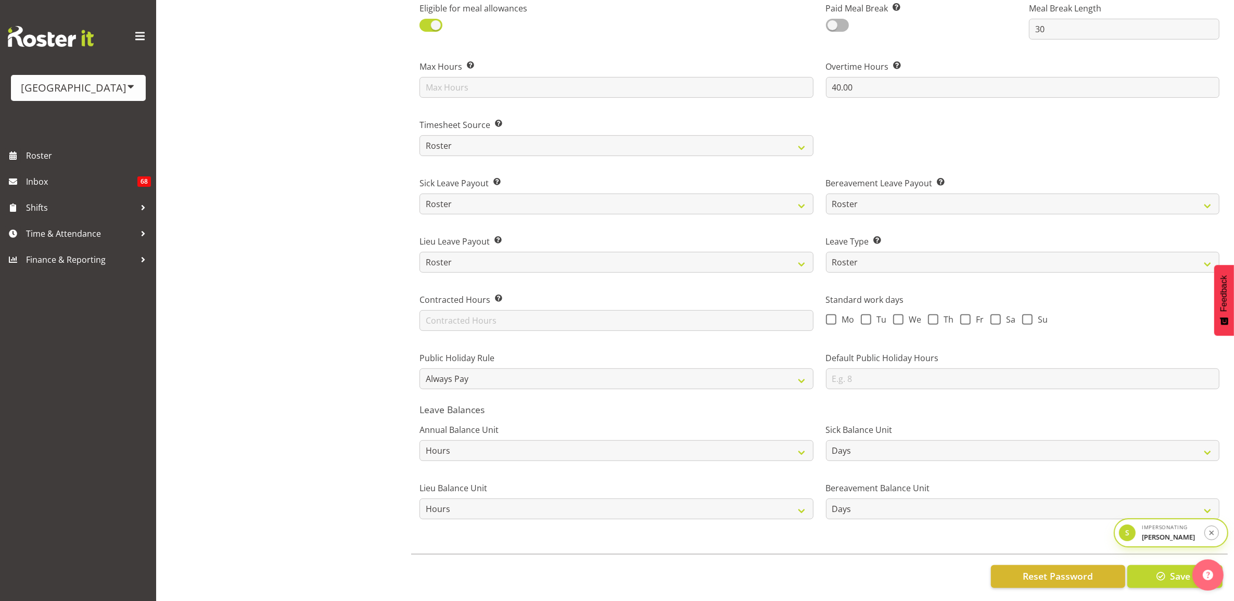
scroll to position [573, 0]
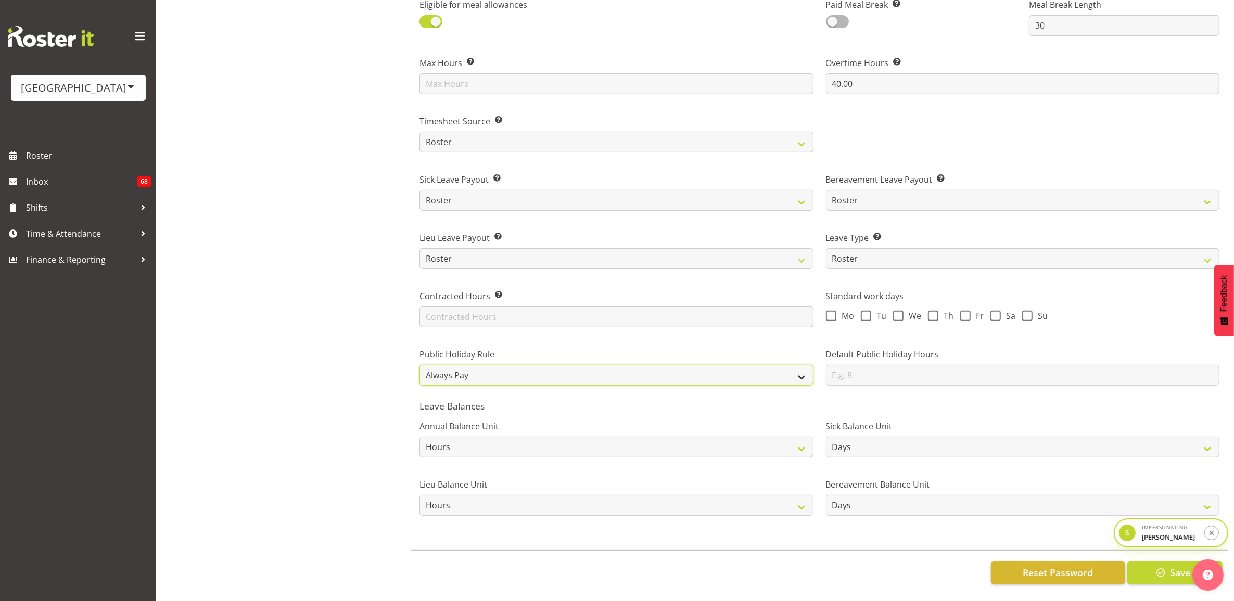
click at [479, 365] on select "Roster Always Pay Never Pay Historical Roster-Fixed" at bounding box center [615, 375] width 393 height 21
select select "roster_fixed"
click at [419, 365] on select "Roster Always Pay Never Pay Historical Roster-Fixed" at bounding box center [615, 375] width 393 height 21
click at [499, 368] on select "Roster Always Pay Never Pay Historical Roster-Fixed" at bounding box center [615, 375] width 393 height 21
click at [467, 369] on select "Roster Always Pay Never Pay Historical Roster-Fixed" at bounding box center [615, 375] width 393 height 21
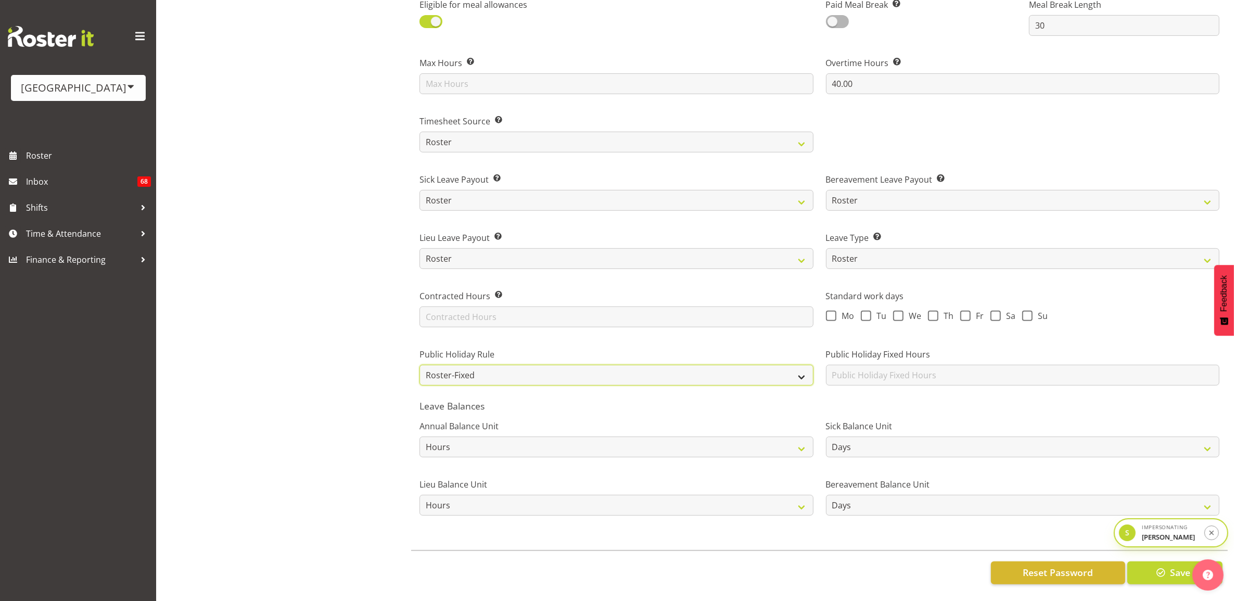
click at [573, 365] on select "Roster Always Pay Never Pay Historical Roster-Fixed" at bounding box center [615, 375] width 393 height 21
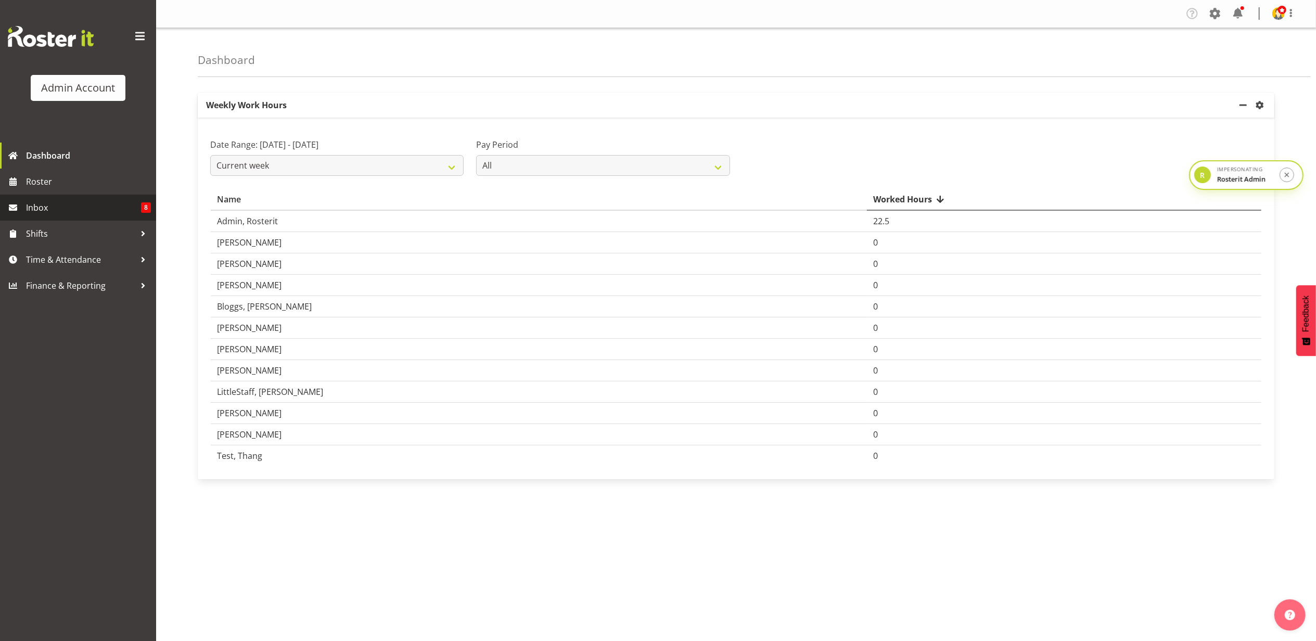
click at [62, 207] on span "Inbox" at bounding box center [83, 208] width 115 height 16
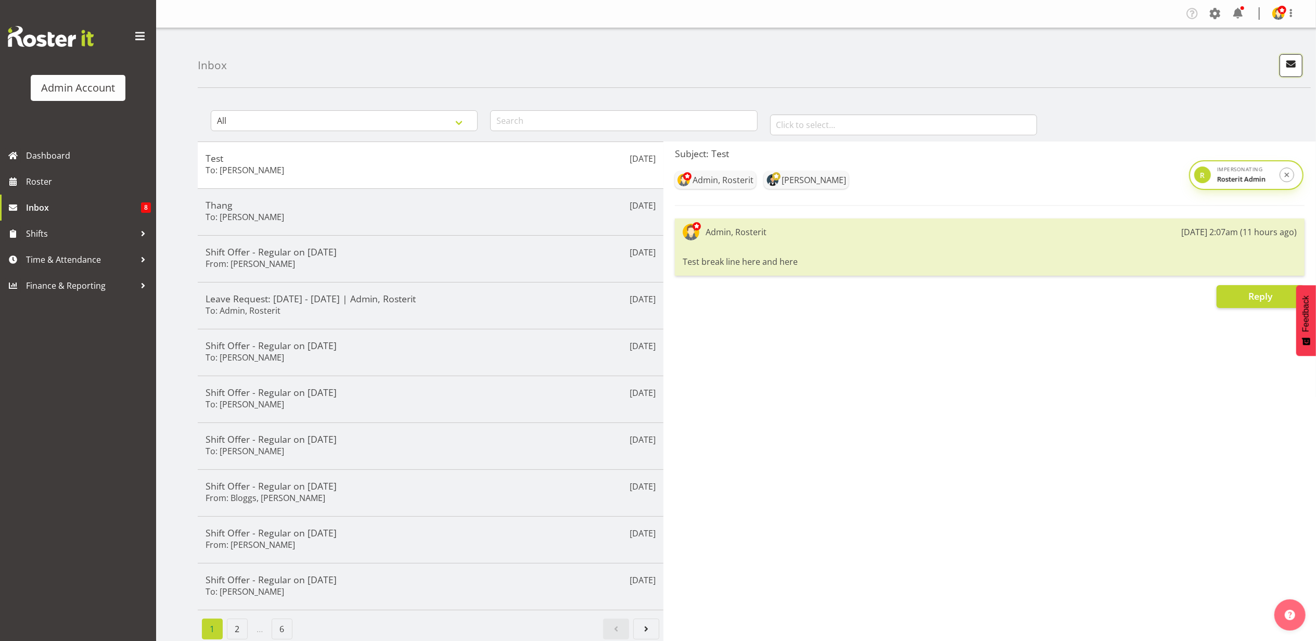
click at [1288, 69] on span "button" at bounding box center [1291, 64] width 14 height 14
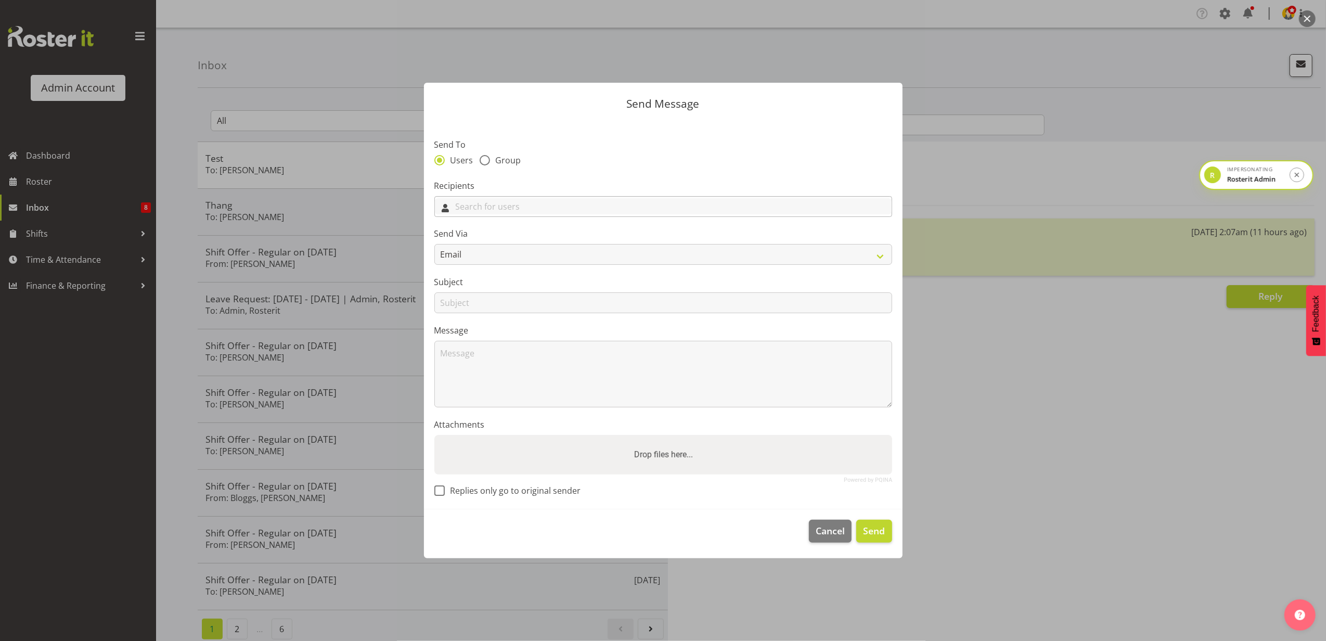
click at [477, 203] on input "text" at bounding box center [663, 206] width 457 height 16
click at [490, 271] on link "Bloggs, [PERSON_NAME]" at bounding box center [663, 269] width 457 height 19
click at [637, 160] on div "Users Group" at bounding box center [664, 162] width 458 height 14
click at [492, 300] on input "text" at bounding box center [664, 302] width 458 height 21
type input "Test"
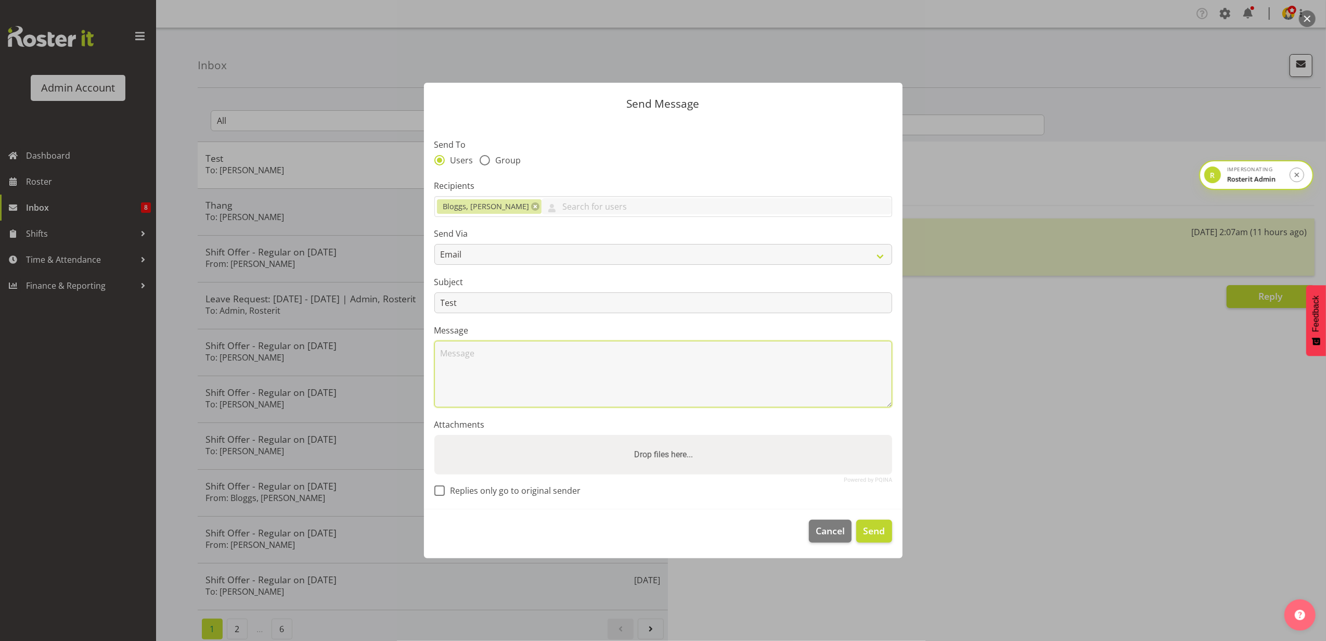
click at [499, 363] on textarea at bounding box center [664, 374] width 458 height 67
click at [475, 378] on textarea "please show me different lines" at bounding box center [664, 374] width 458 height 67
click at [590, 356] on textarea "please show me different lines" at bounding box center [664, 374] width 458 height 67
type textarea "please show me different lines 1. number 2. Letter 3. test"
click at [888, 532] on button "Send" at bounding box center [874, 531] width 35 height 23
